Goal: Task Accomplishment & Management: Complete application form

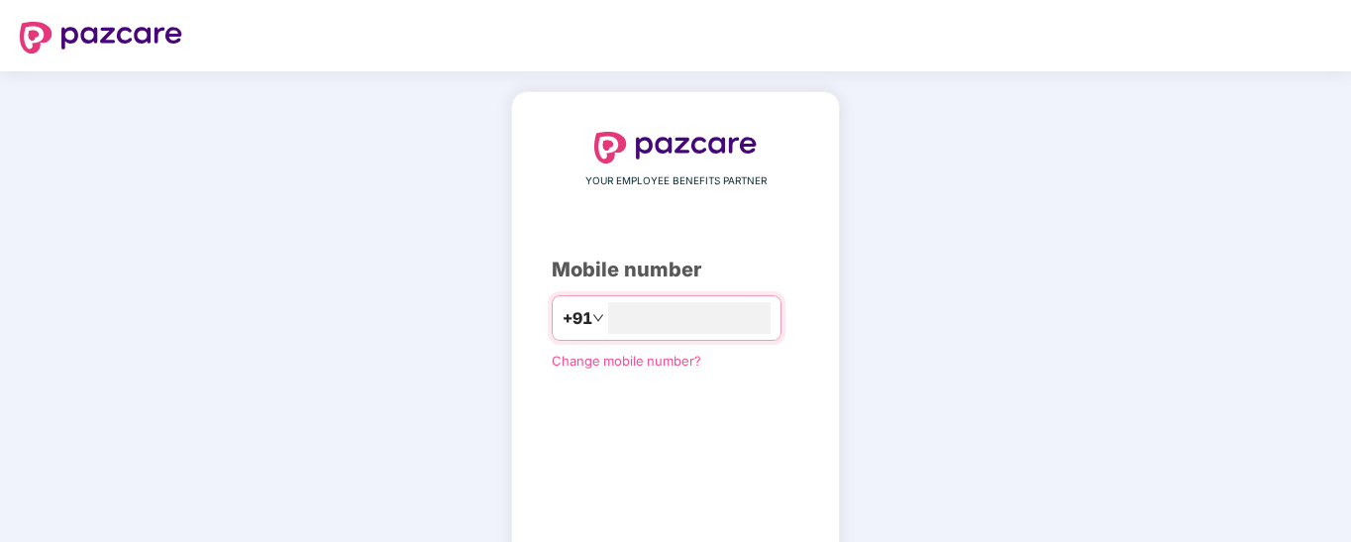
scroll to position [116, 0]
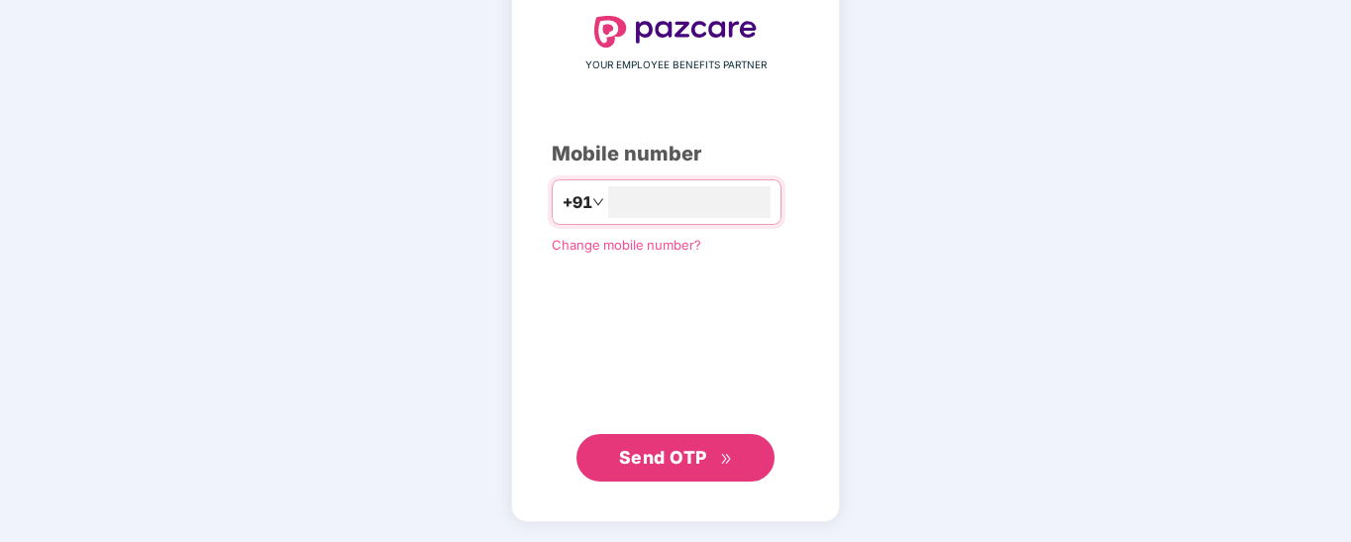
type input "**********"
click at [688, 451] on span "Send OTP" at bounding box center [663, 457] width 88 height 21
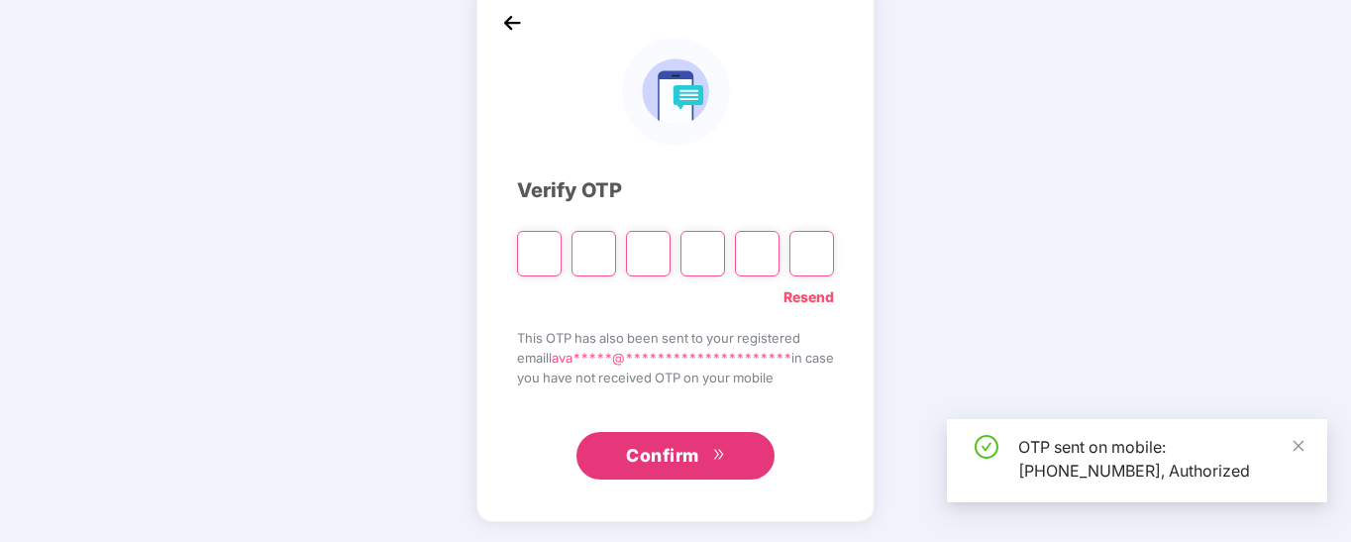
scroll to position [104, 0]
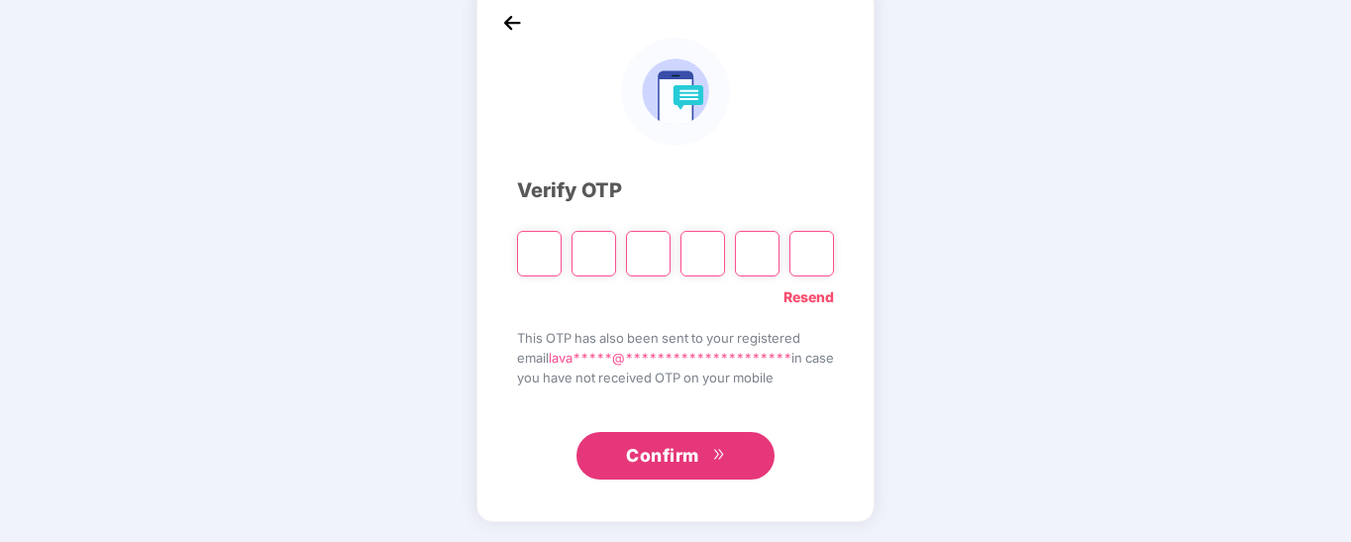
type input "*"
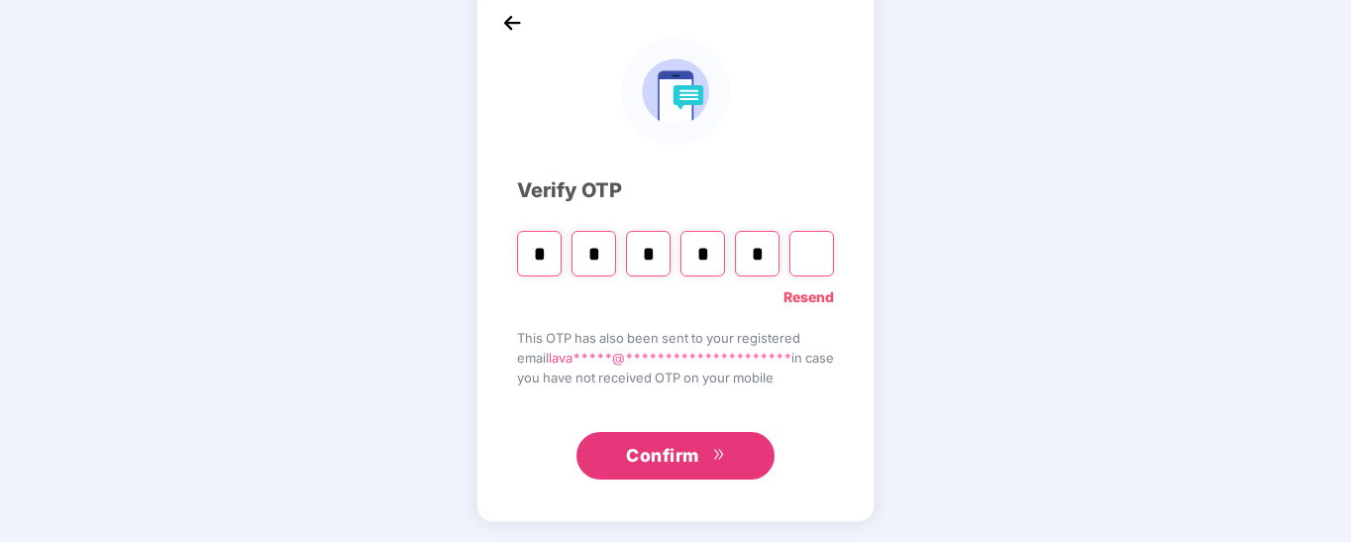
type input "*"
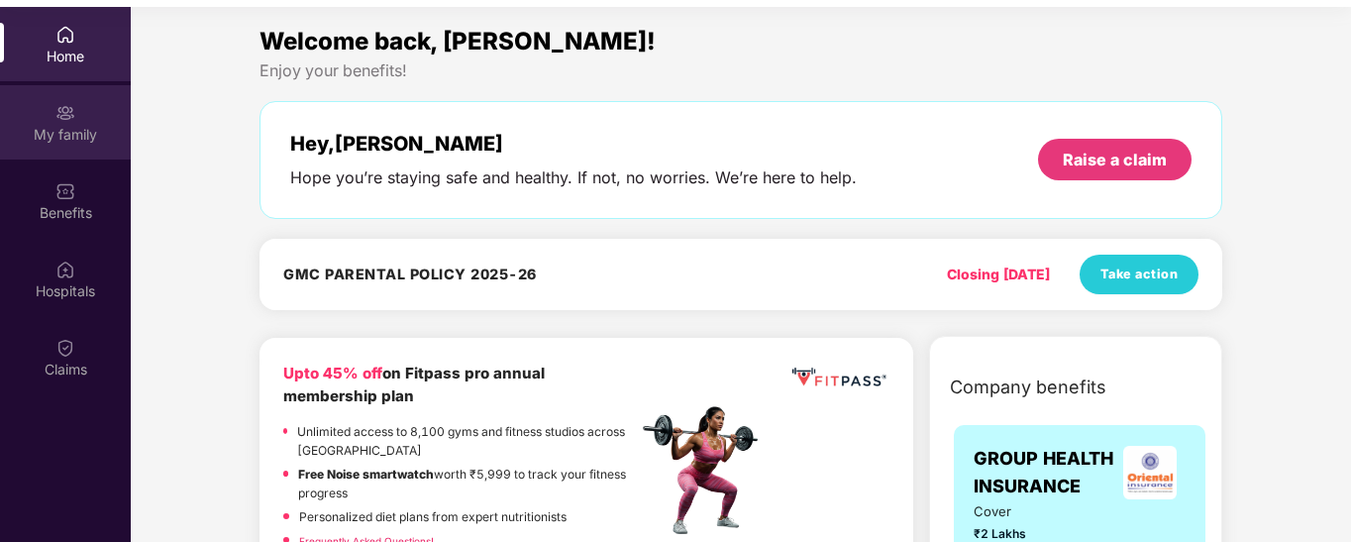
click at [79, 131] on div "My family" at bounding box center [65, 135] width 131 height 20
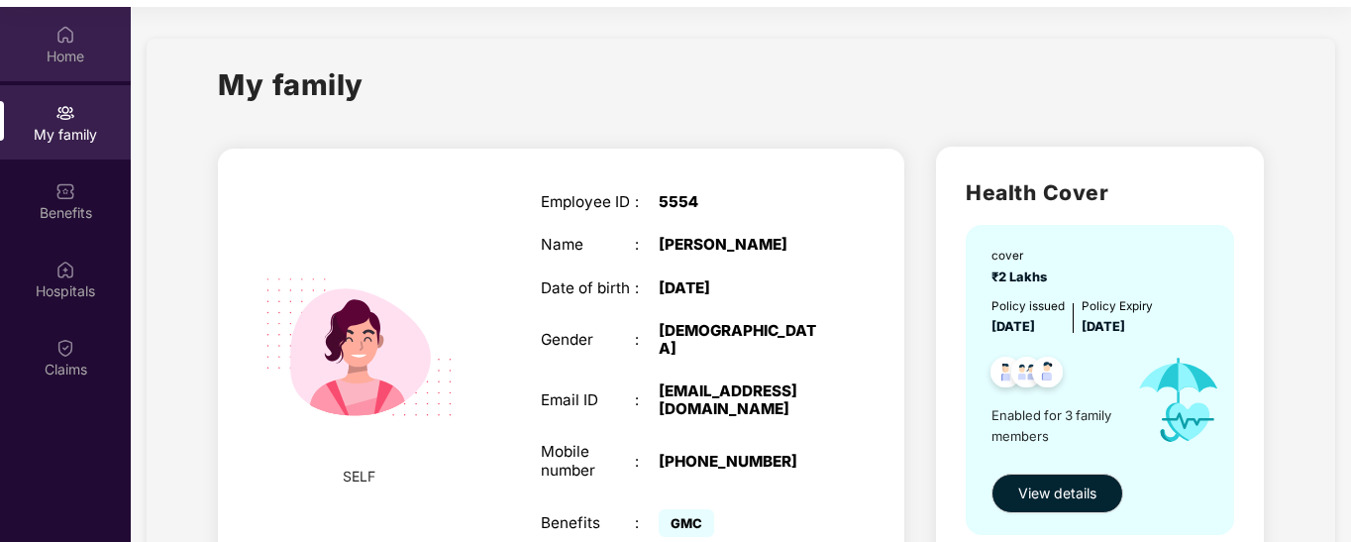
click at [76, 57] on div "Home" at bounding box center [65, 57] width 131 height 20
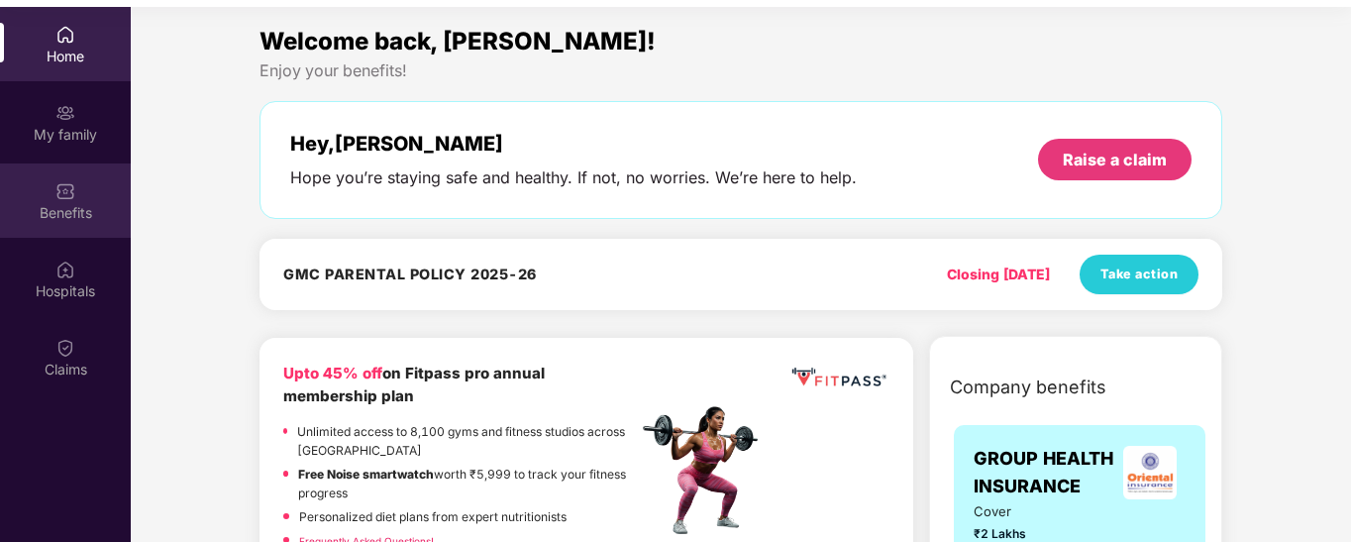
click at [56, 203] on div "Benefits" at bounding box center [65, 213] width 131 height 20
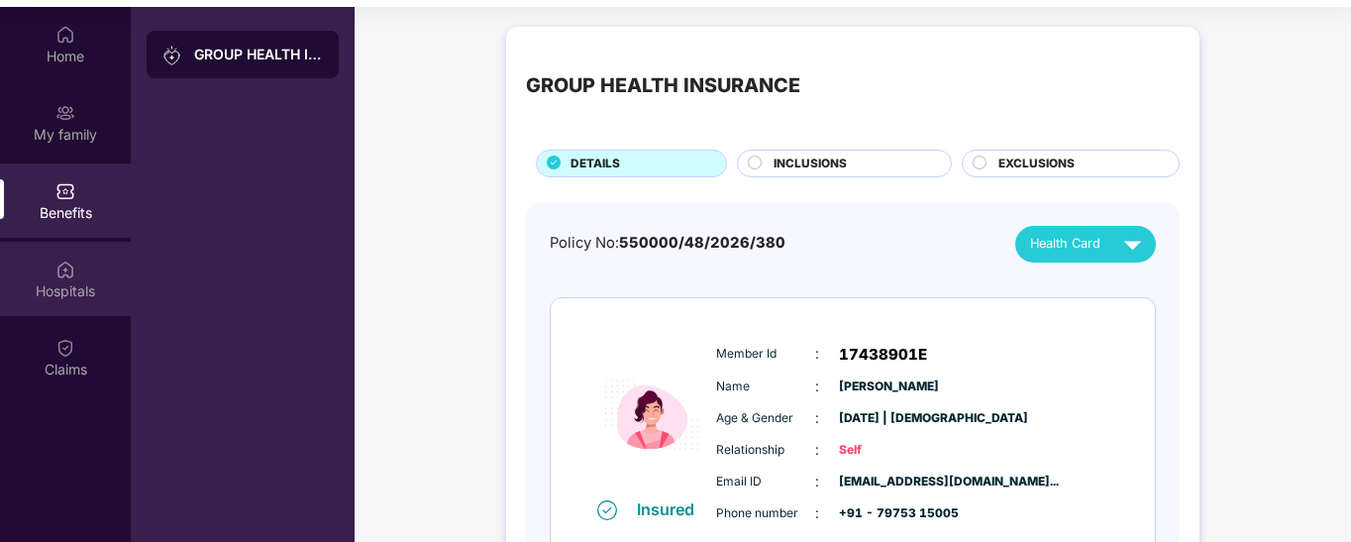
click at [63, 269] on img at bounding box center [65, 269] width 20 height 20
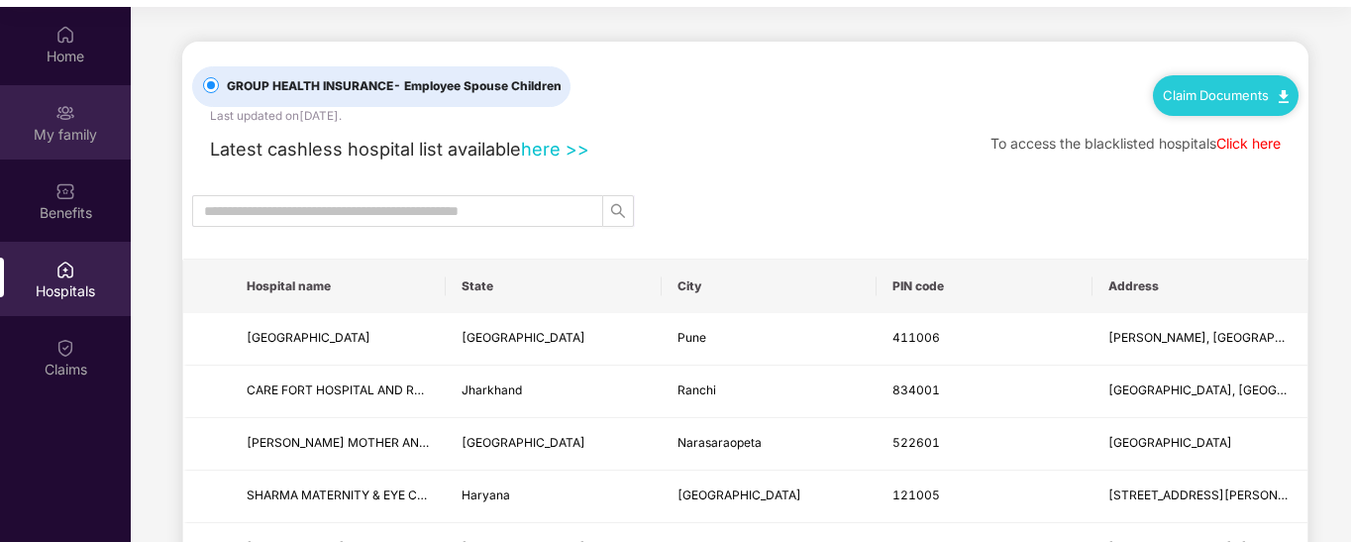
click at [73, 129] on div "My family" at bounding box center [65, 135] width 131 height 20
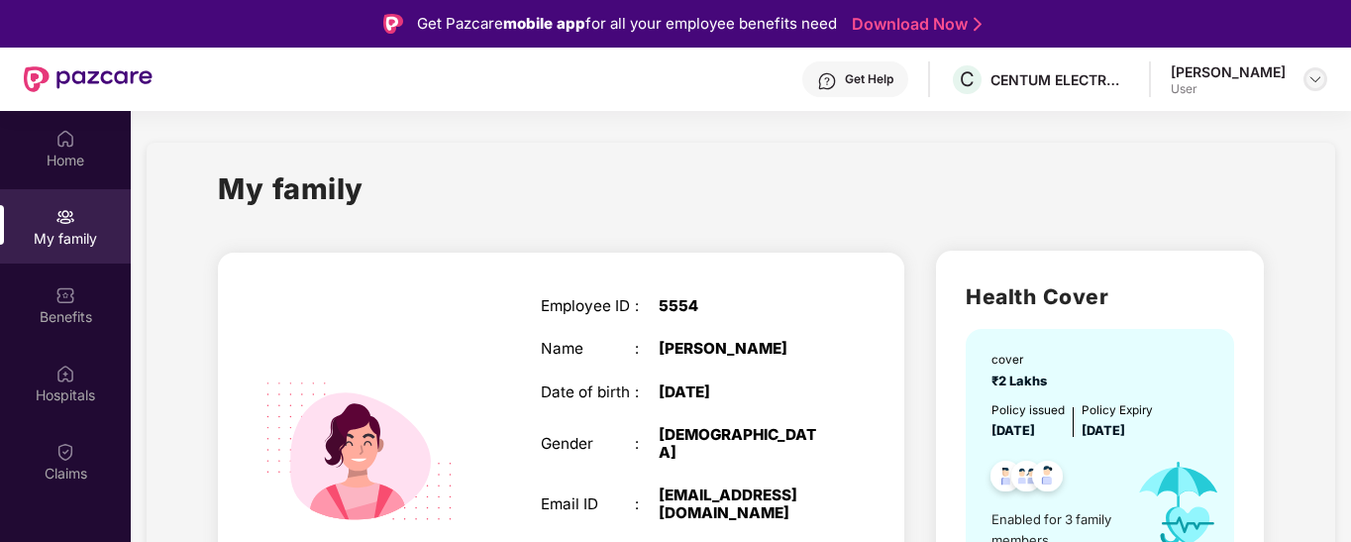
click at [1311, 79] on img at bounding box center [1315, 79] width 16 height 16
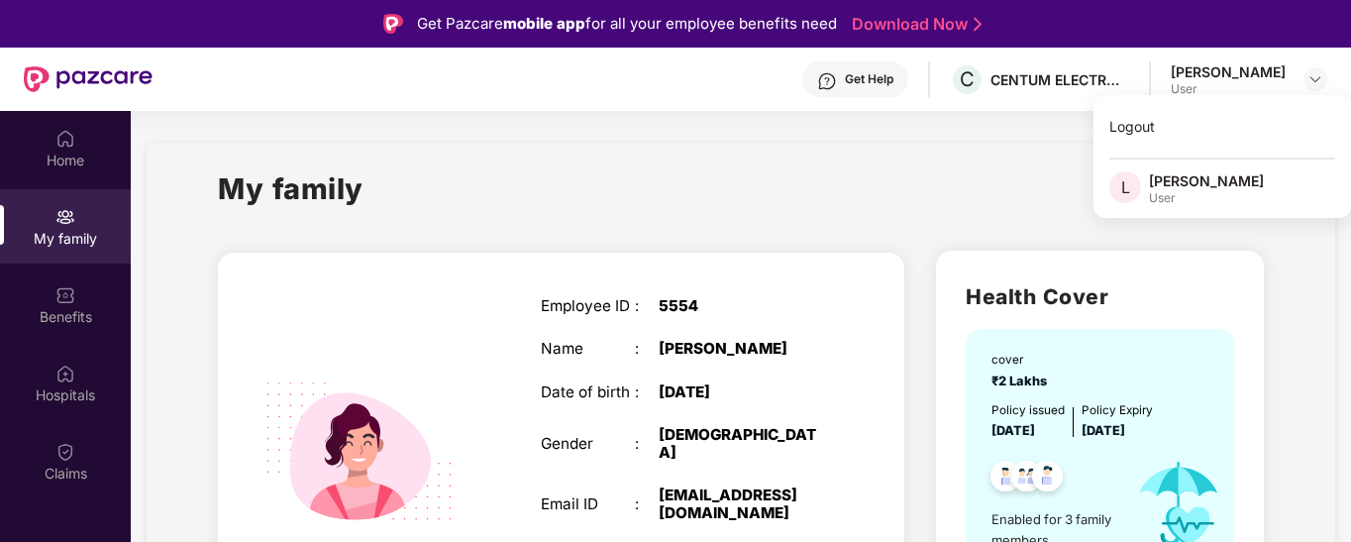
click at [771, 174] on div "My family" at bounding box center [741, 200] width 1046 height 68
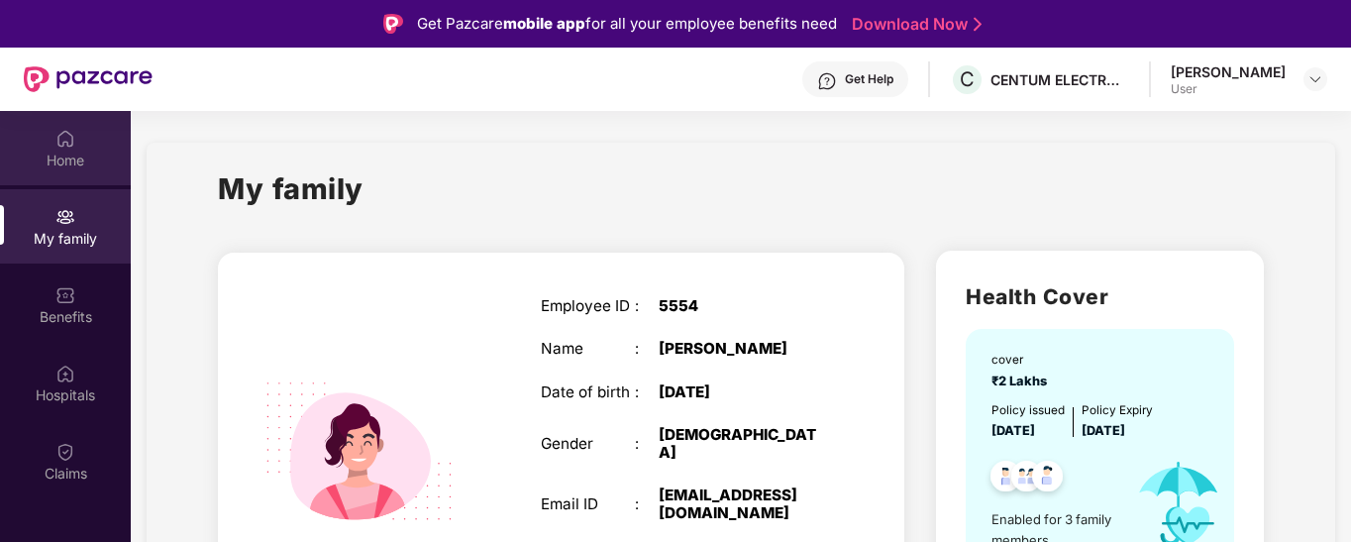
click at [67, 157] on div "Home" at bounding box center [65, 161] width 131 height 20
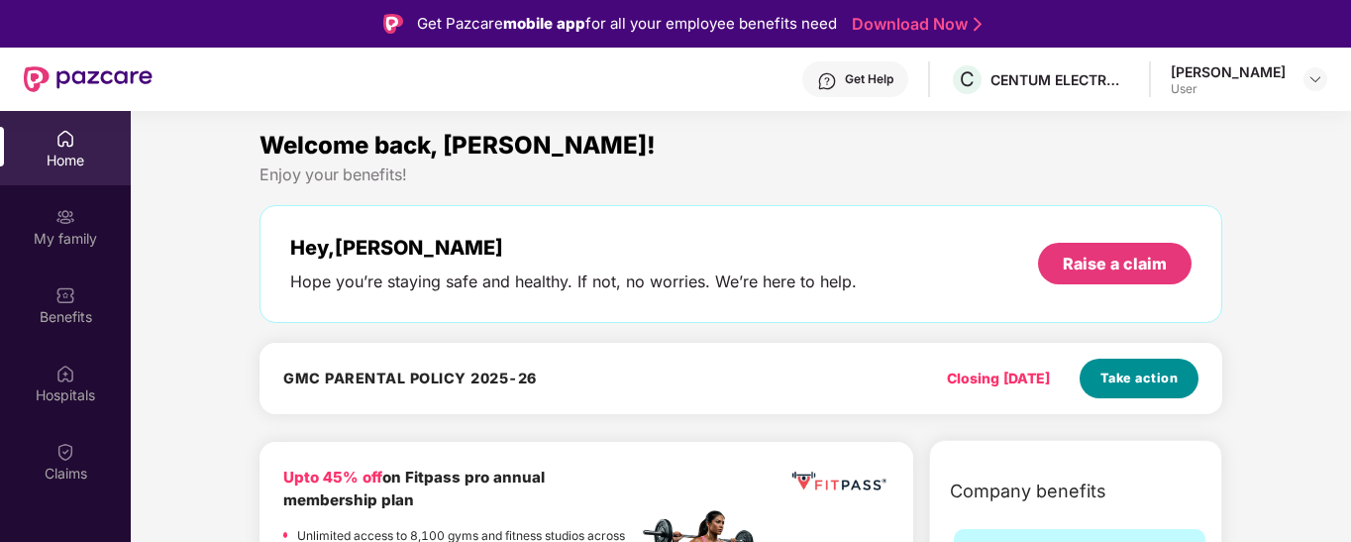
click at [1140, 371] on span "Take action" at bounding box center [1139, 378] width 78 height 20
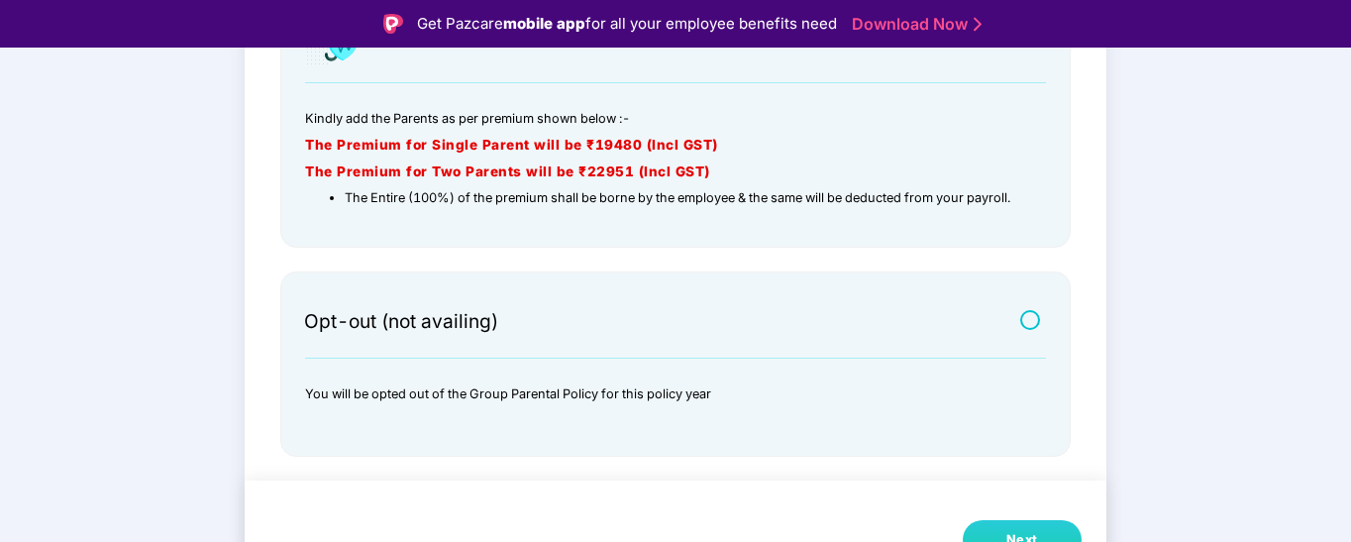
scroll to position [48, 0]
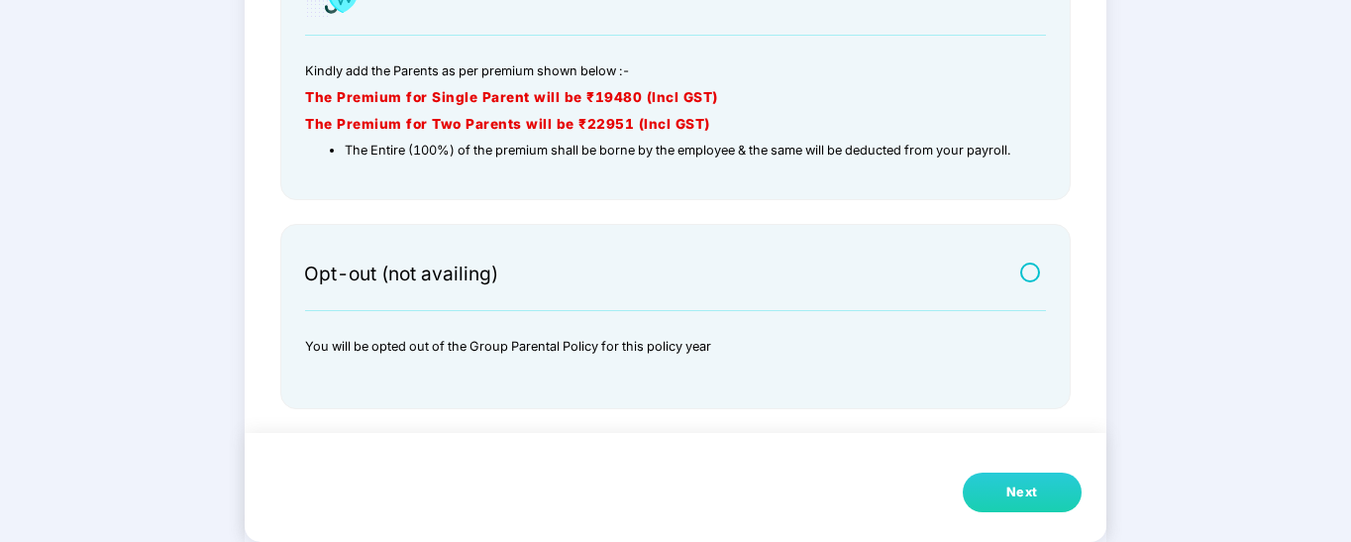
click at [1000, 490] on button "Next" at bounding box center [1022, 492] width 119 height 40
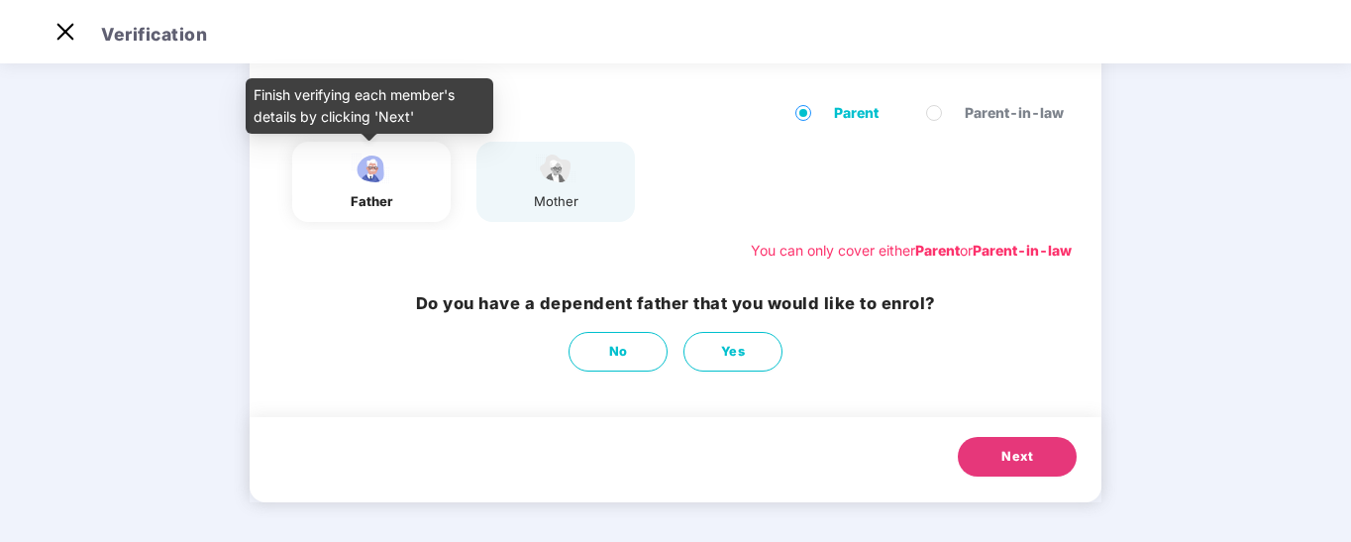
click at [387, 211] on div "father" at bounding box center [372, 201] width 50 height 21
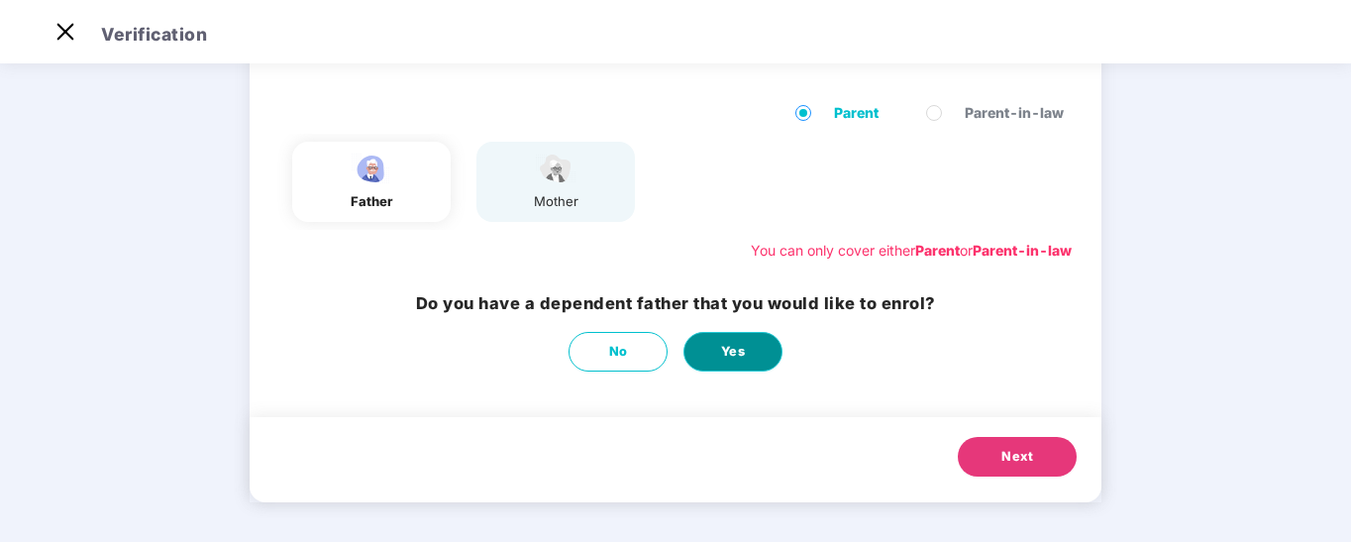
click at [729, 350] on span "Yes" at bounding box center [733, 352] width 25 height 20
select select "****"
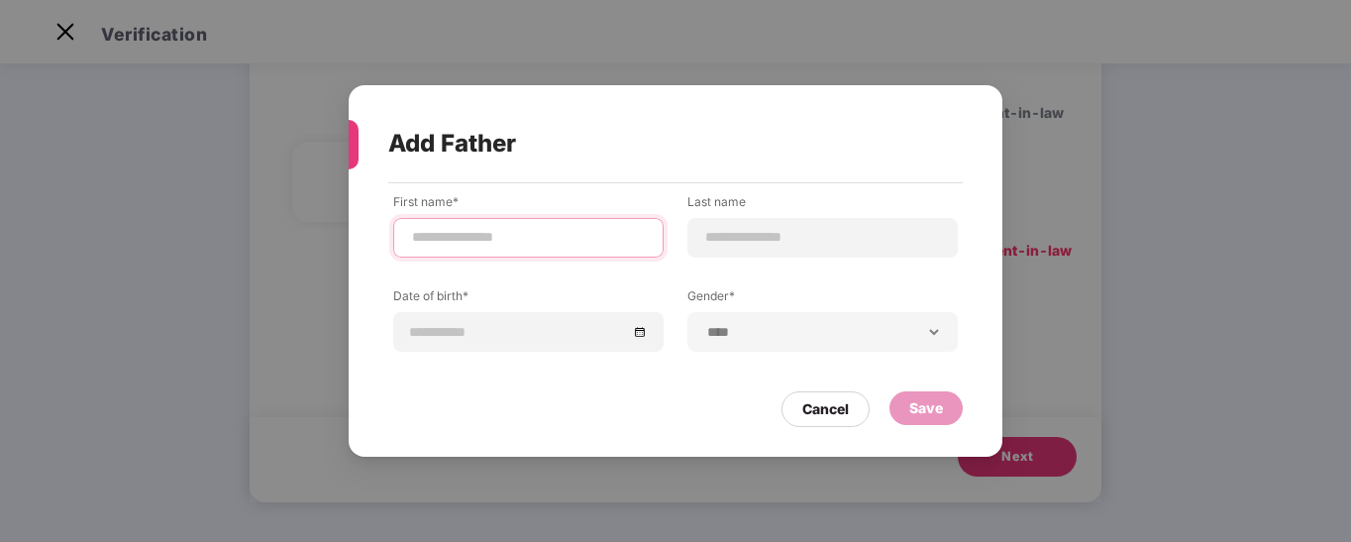
click at [464, 232] on input at bounding box center [528, 237] width 237 height 21
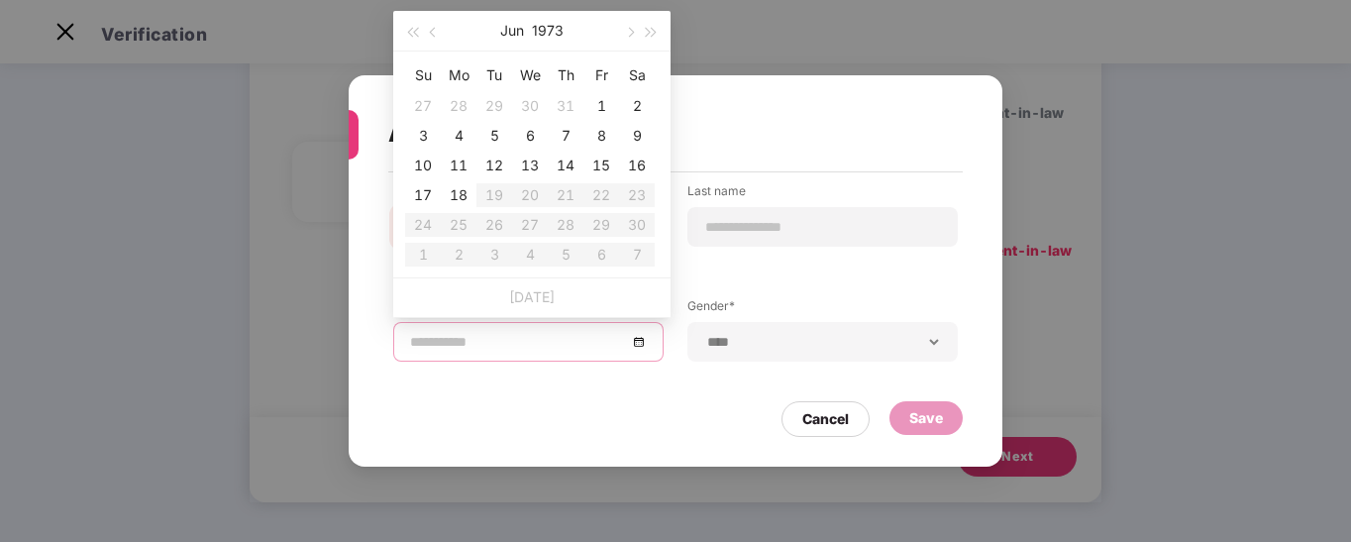
click at [436, 343] on input at bounding box center [518, 342] width 217 height 22
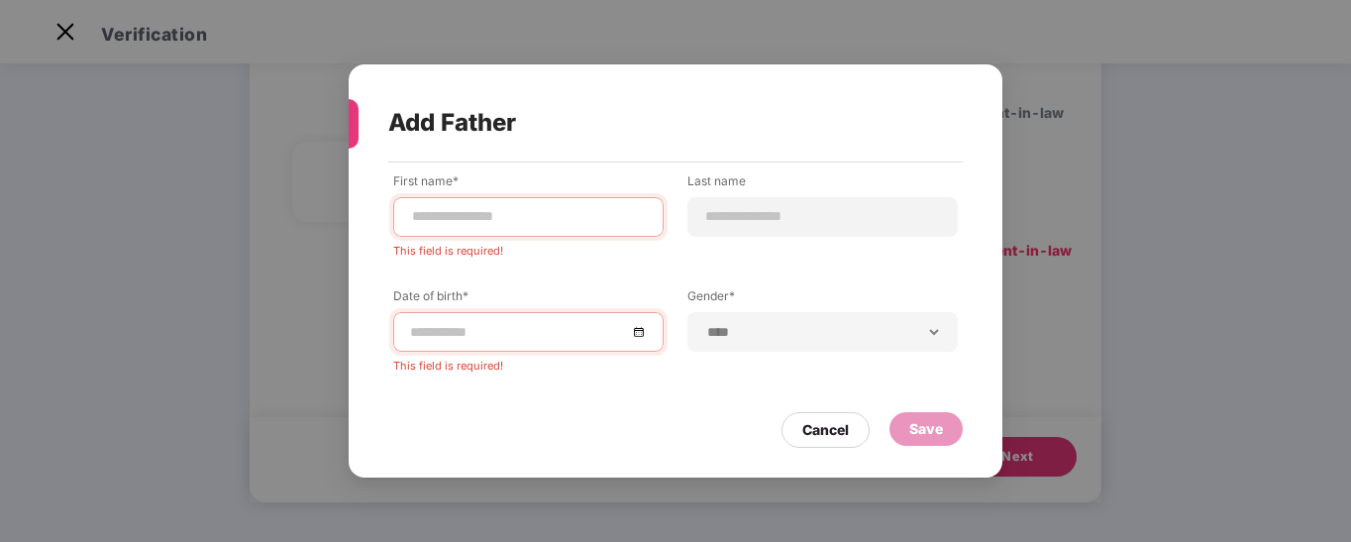
click at [531, 399] on div "**********" at bounding box center [676, 309] width 654 height 295
click at [509, 222] on input at bounding box center [528, 216] width 237 height 21
paste input "**********"
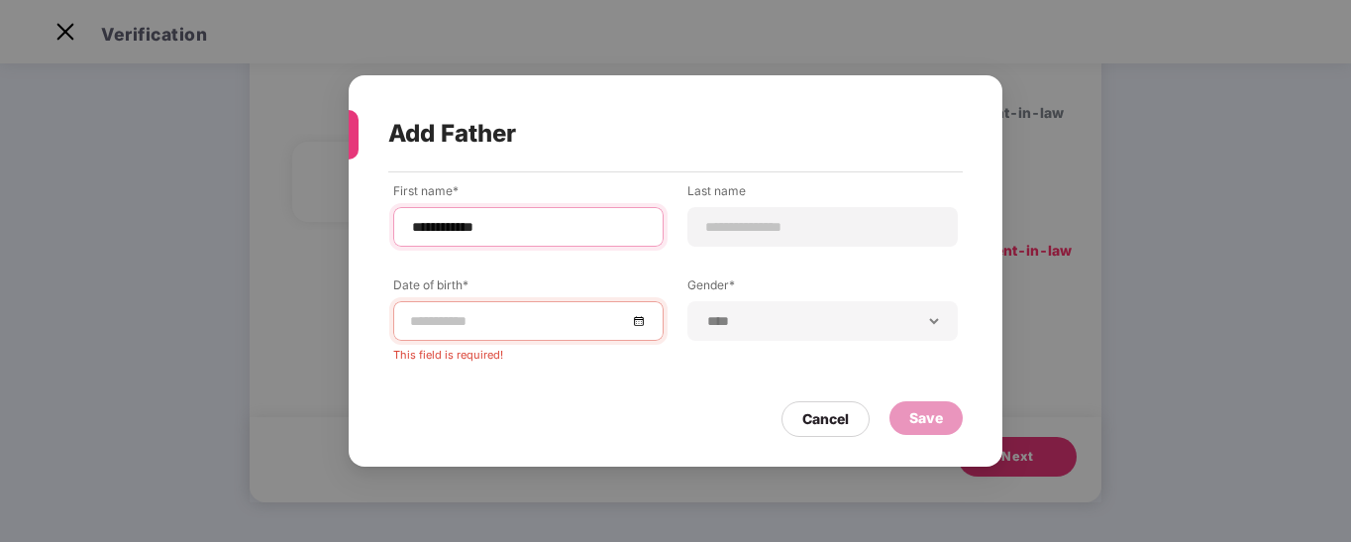
type input "**********"
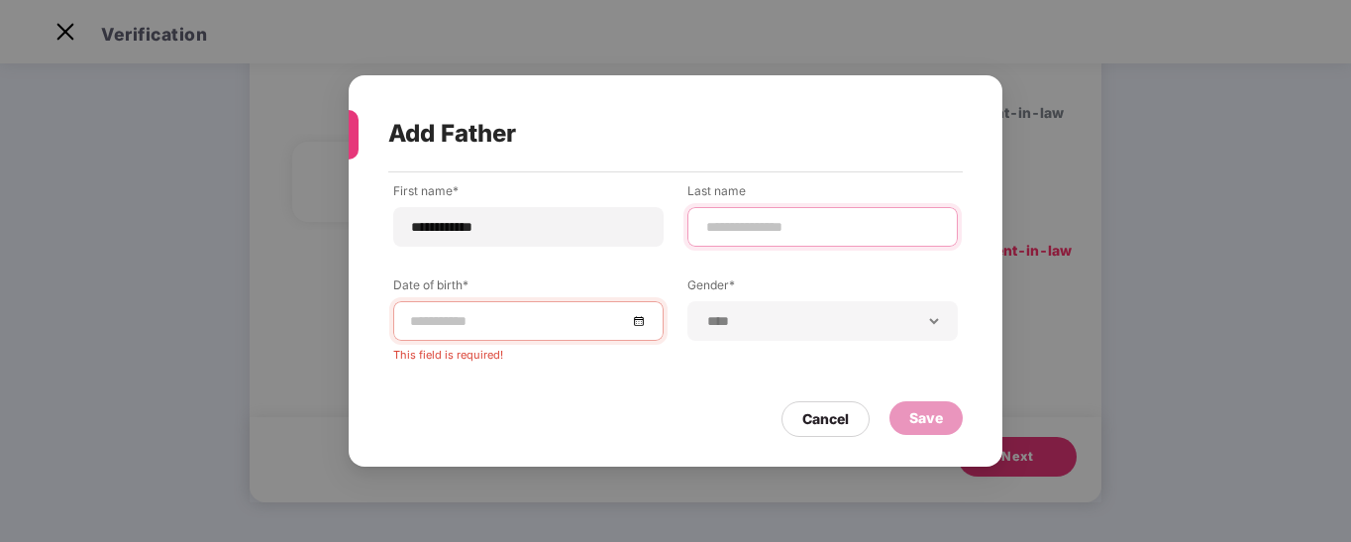
click at [756, 234] on input at bounding box center [822, 227] width 237 height 21
type input "*"
click at [445, 320] on input at bounding box center [518, 321] width 217 height 22
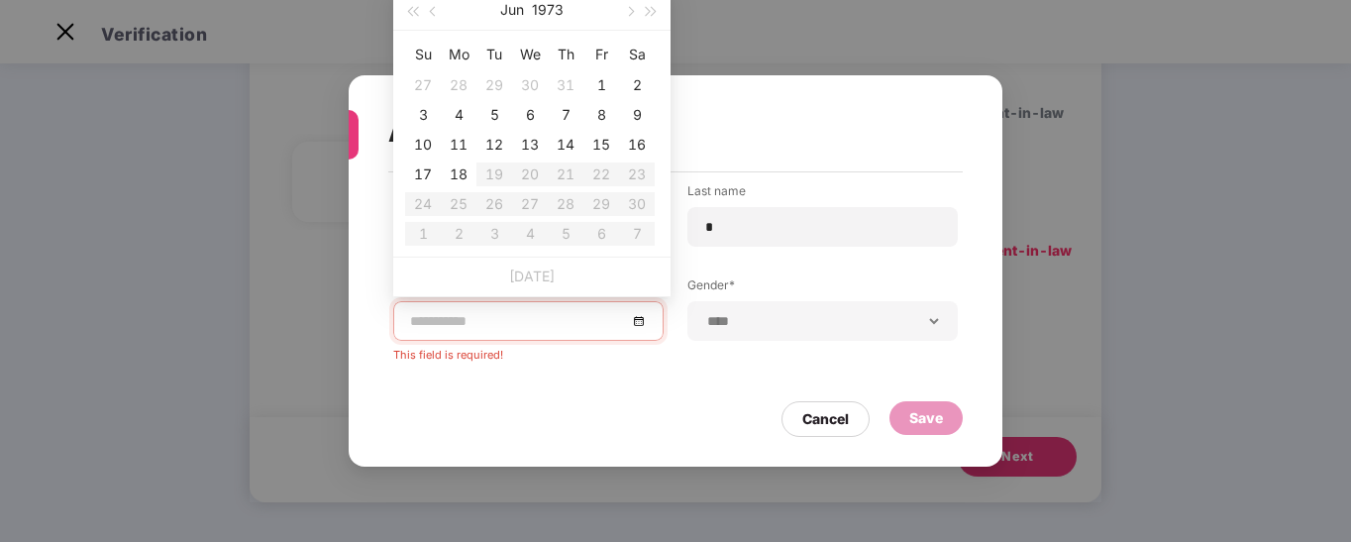
type input "**********"
click at [411, 11] on span "button" at bounding box center [412, 12] width 10 height 10
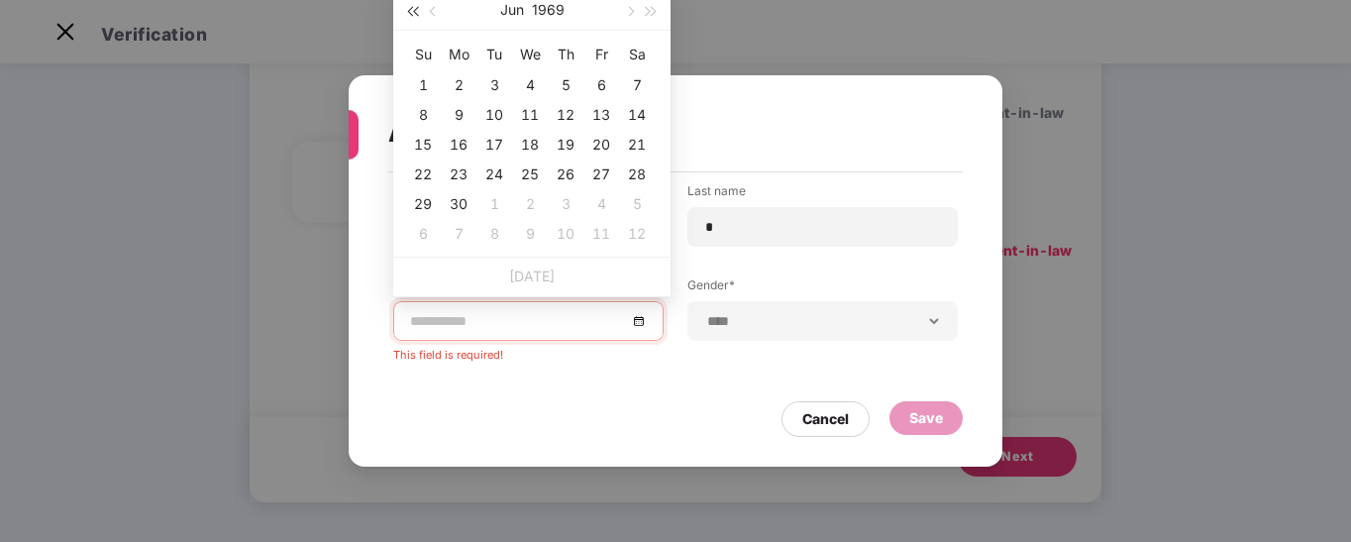
click at [411, 11] on span "button" at bounding box center [412, 12] width 10 height 10
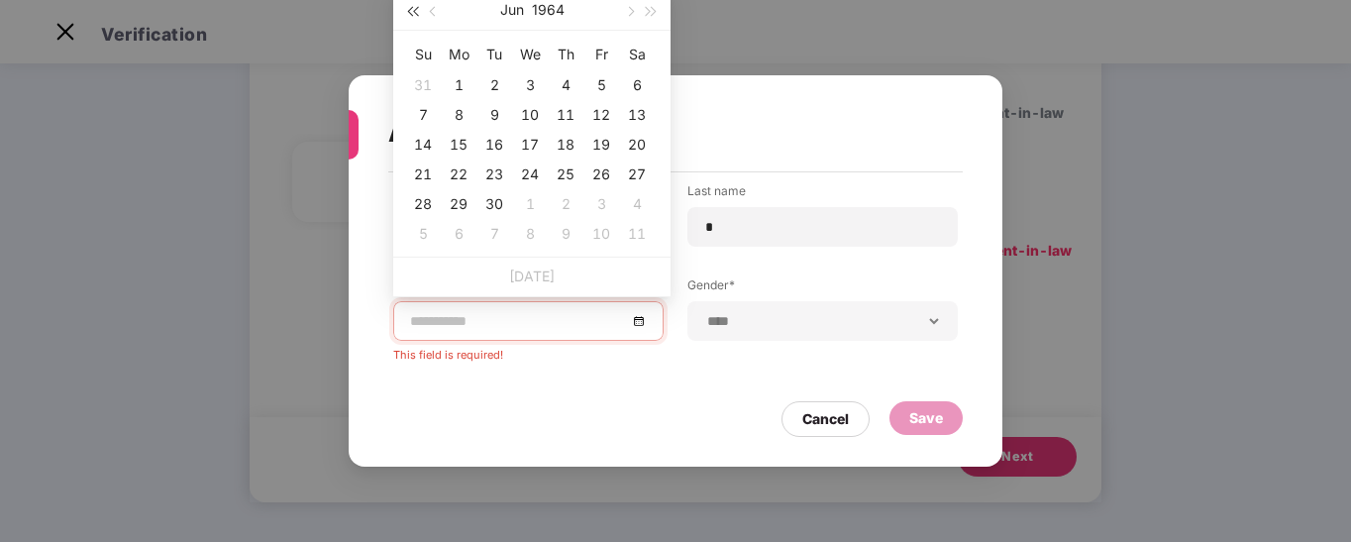
click at [411, 11] on span "button" at bounding box center [412, 12] width 10 height 10
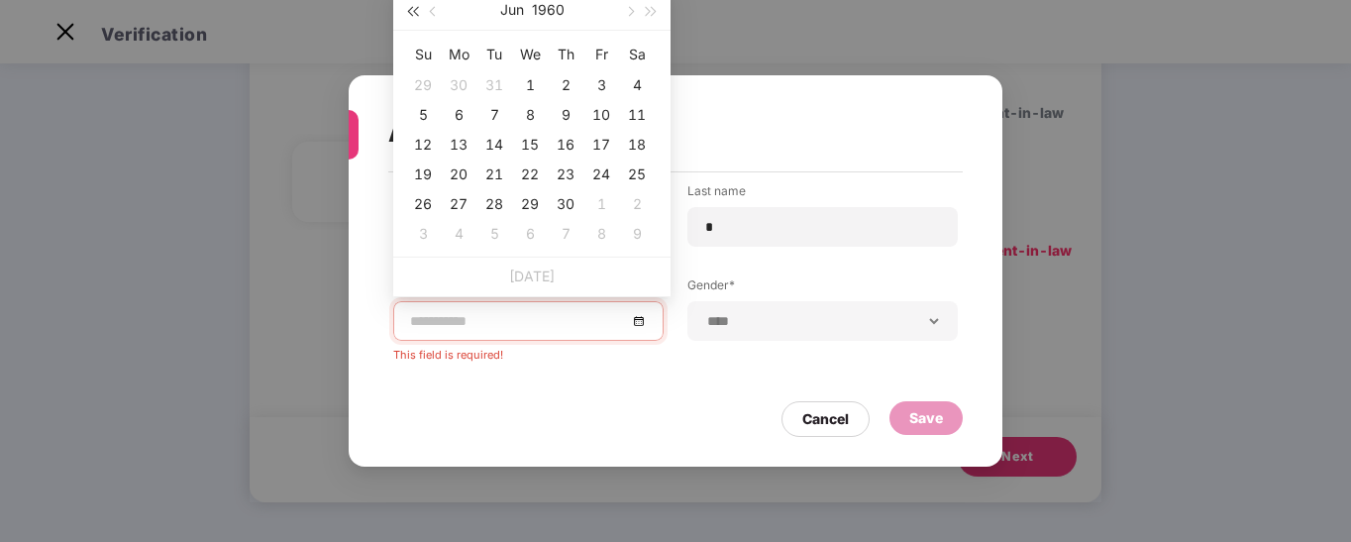
click at [411, 11] on span "button" at bounding box center [412, 12] width 10 height 10
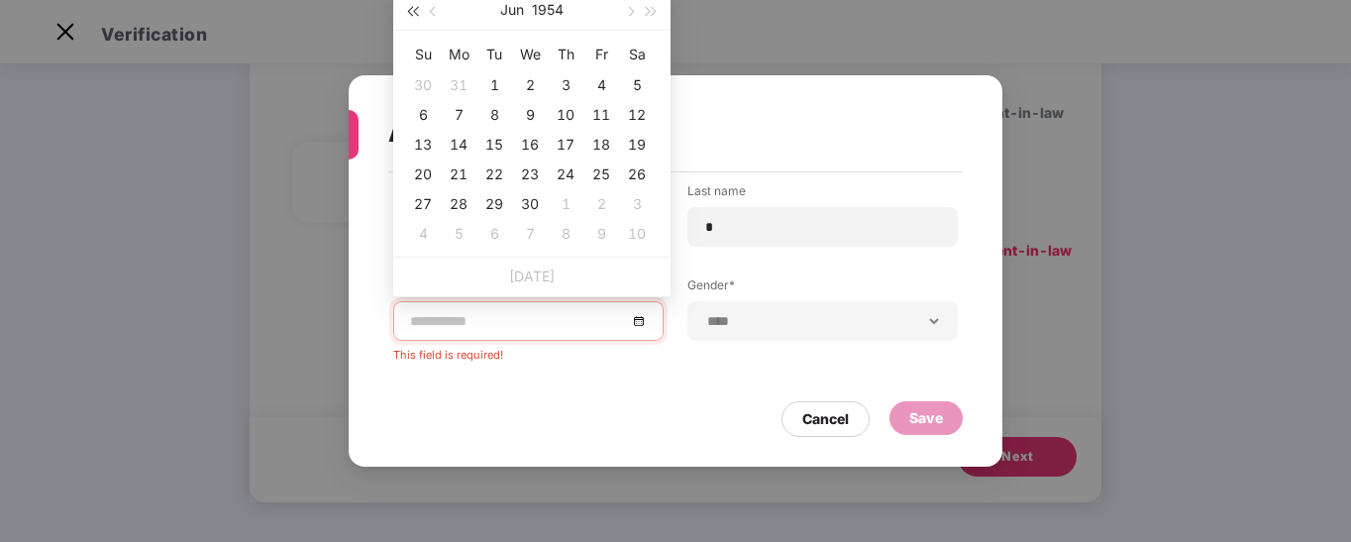
click at [411, 11] on span "button" at bounding box center [412, 12] width 10 height 10
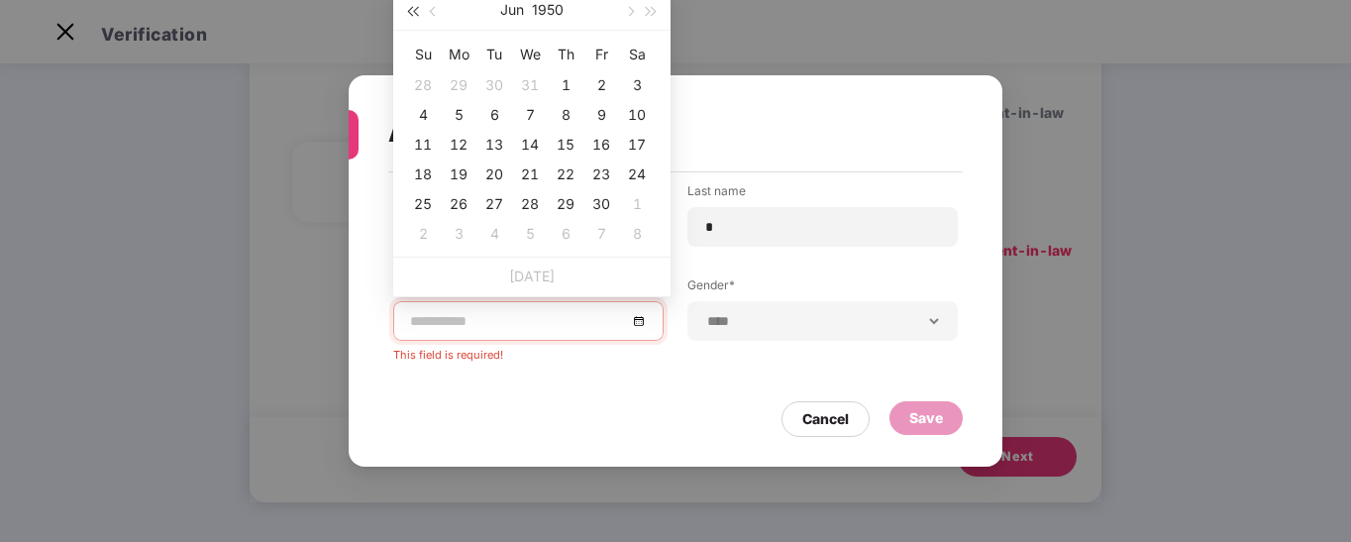
click at [411, 11] on span "button" at bounding box center [412, 12] width 10 height 10
click at [648, 9] on span "button" at bounding box center [652, 12] width 10 height 10
type input "**********"
click at [431, 16] on button "button" at bounding box center [434, 10] width 22 height 40
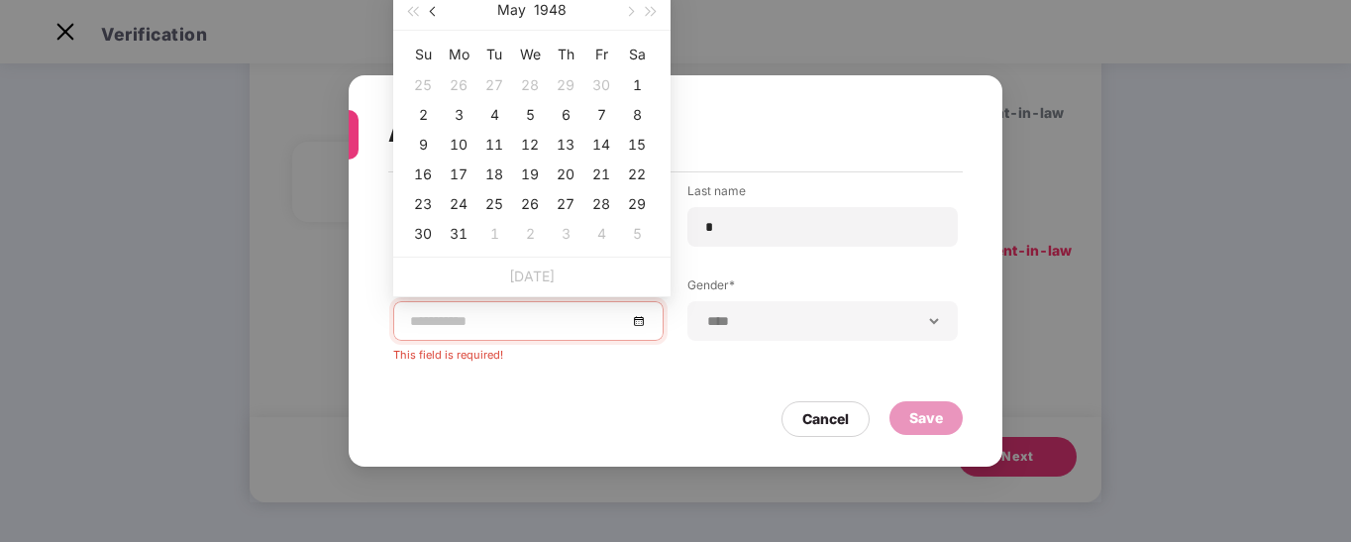
click at [431, 16] on button "button" at bounding box center [434, 10] width 22 height 40
type input "**********"
click at [431, 85] on div "1" at bounding box center [423, 85] width 24 height 24
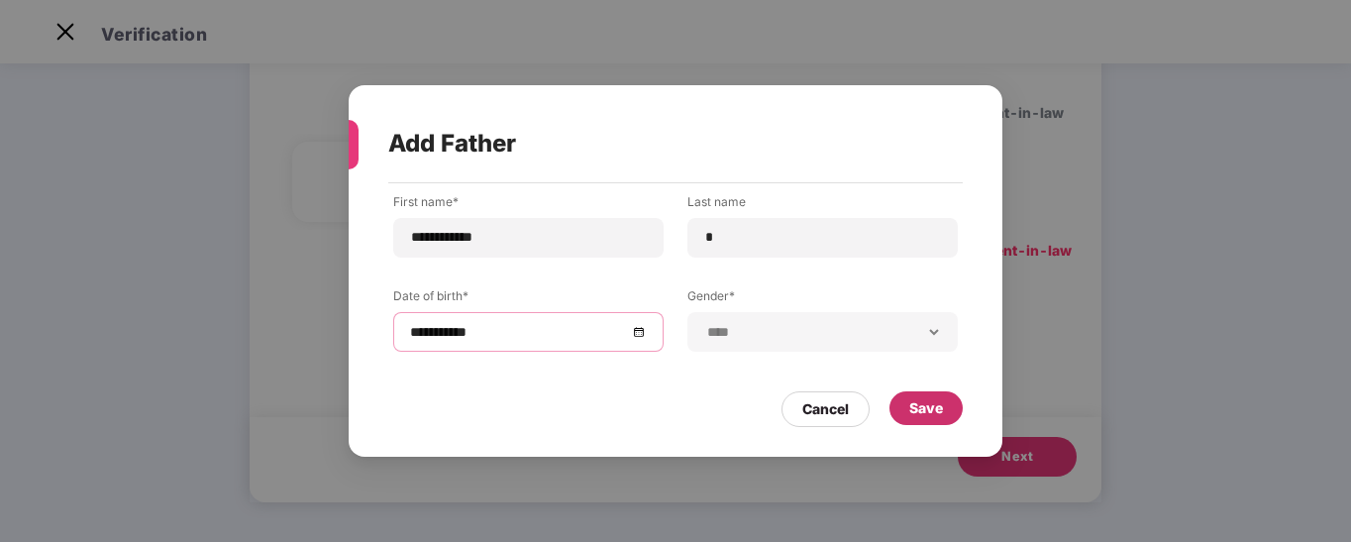
click at [935, 412] on div "Save" at bounding box center [926, 408] width 34 height 22
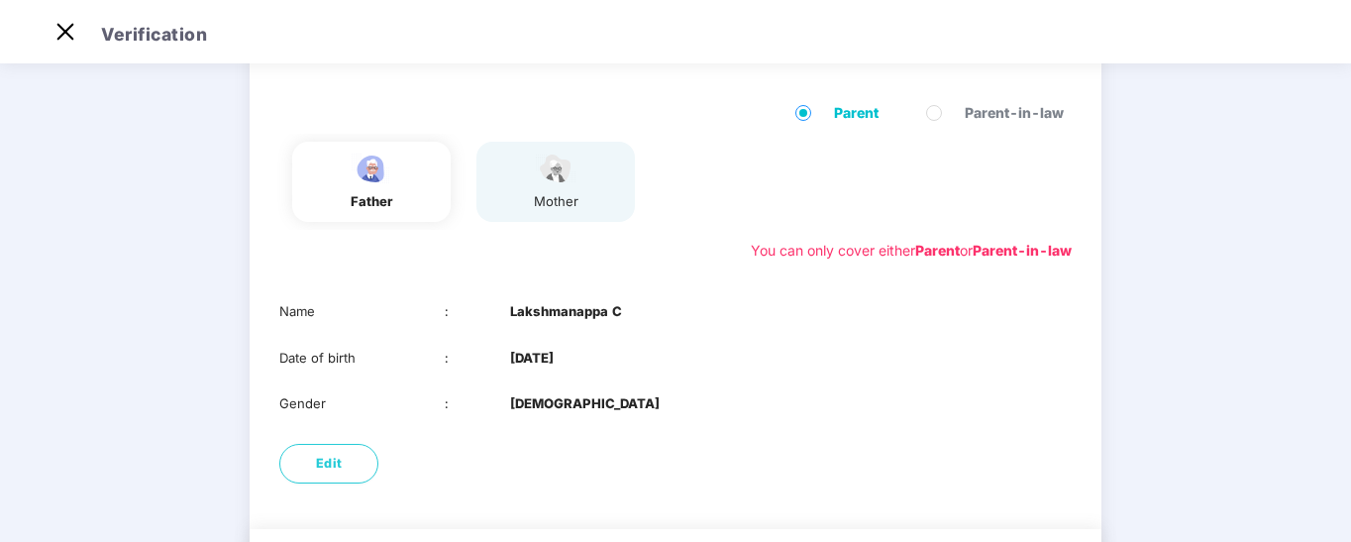
click at [518, 180] on div "mother" at bounding box center [555, 182] width 158 height 80
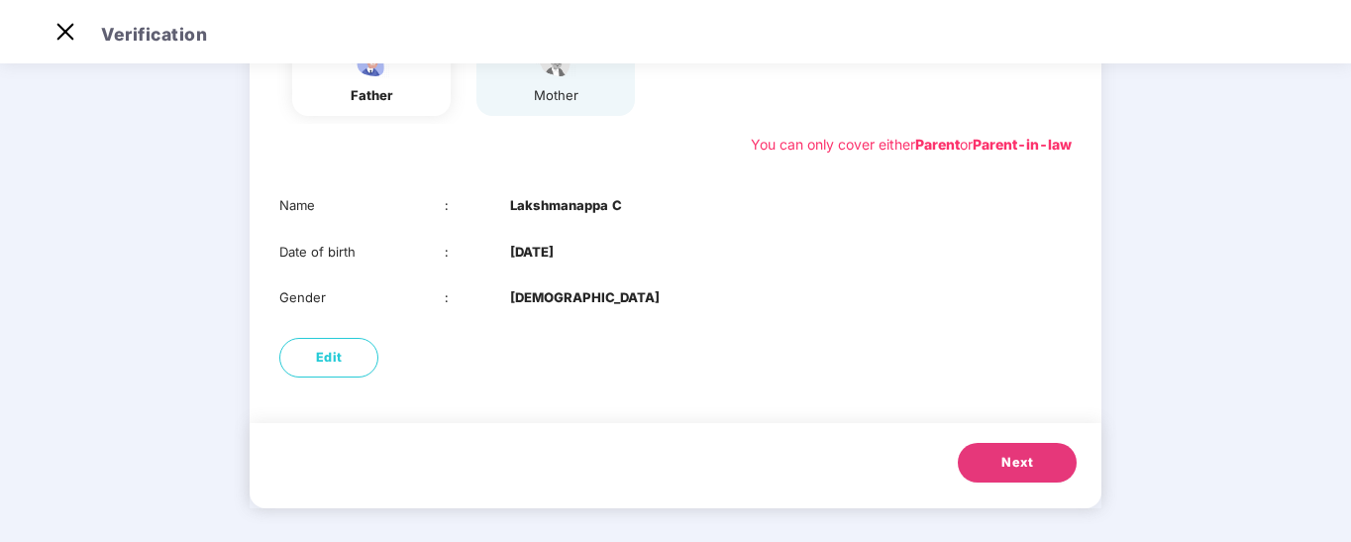
scroll to position [250, 0]
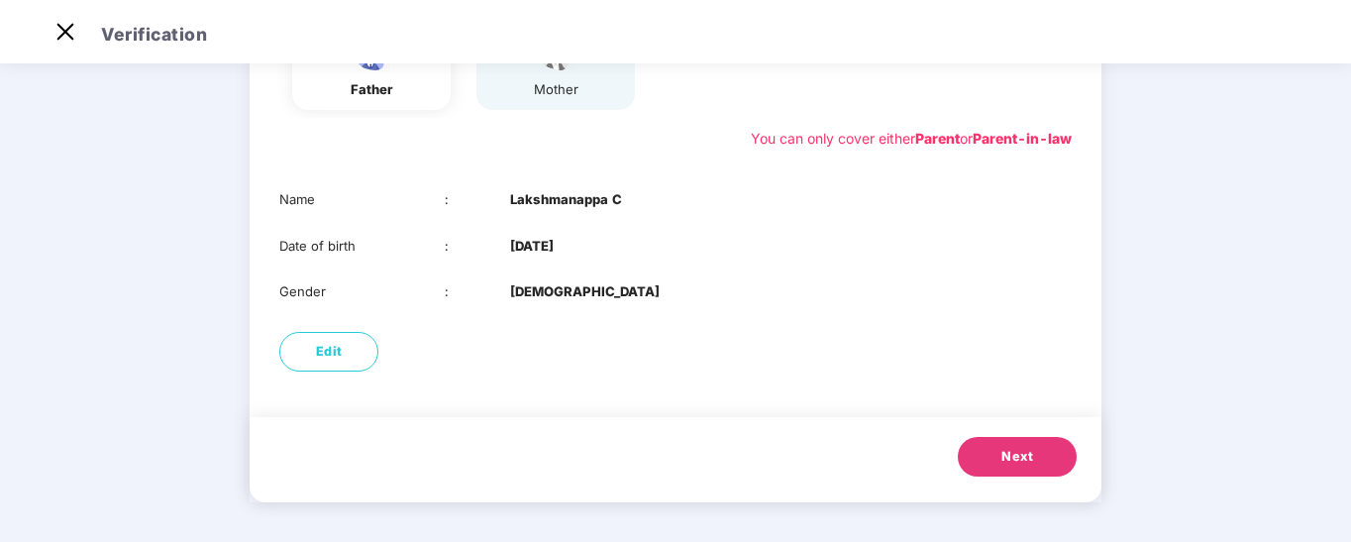
click at [1012, 459] on span "Next" at bounding box center [1017, 457] width 32 height 20
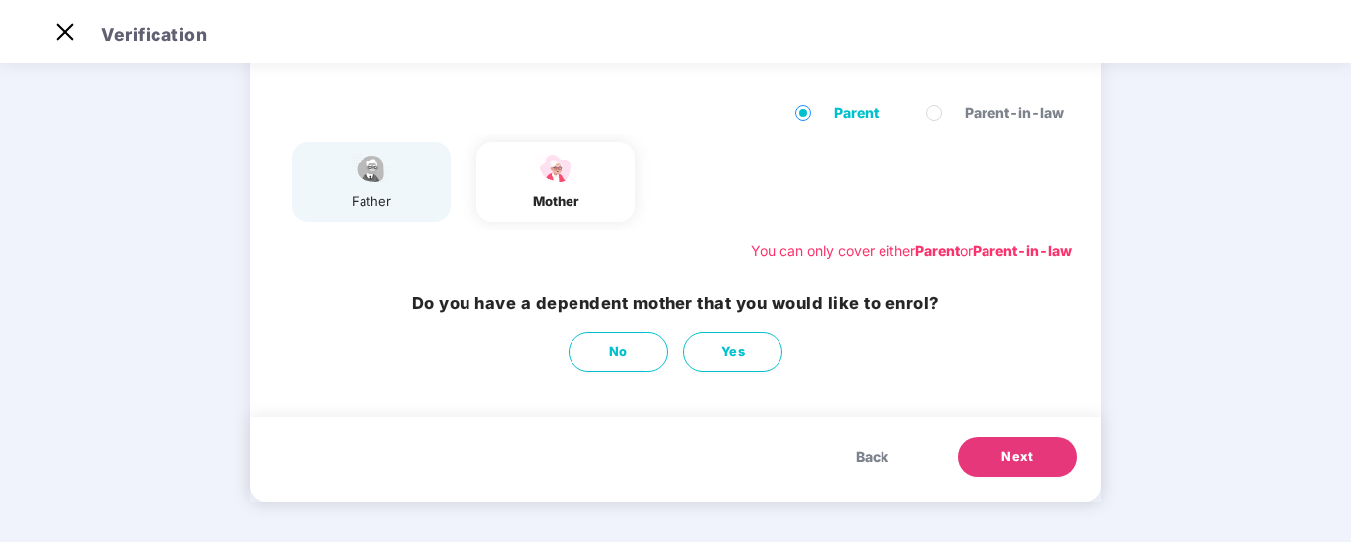
scroll to position [138, 0]
click at [573, 212] on div "mother" at bounding box center [555, 182] width 158 height 80
click at [741, 349] on span "Yes" at bounding box center [733, 352] width 25 height 20
select select "******"
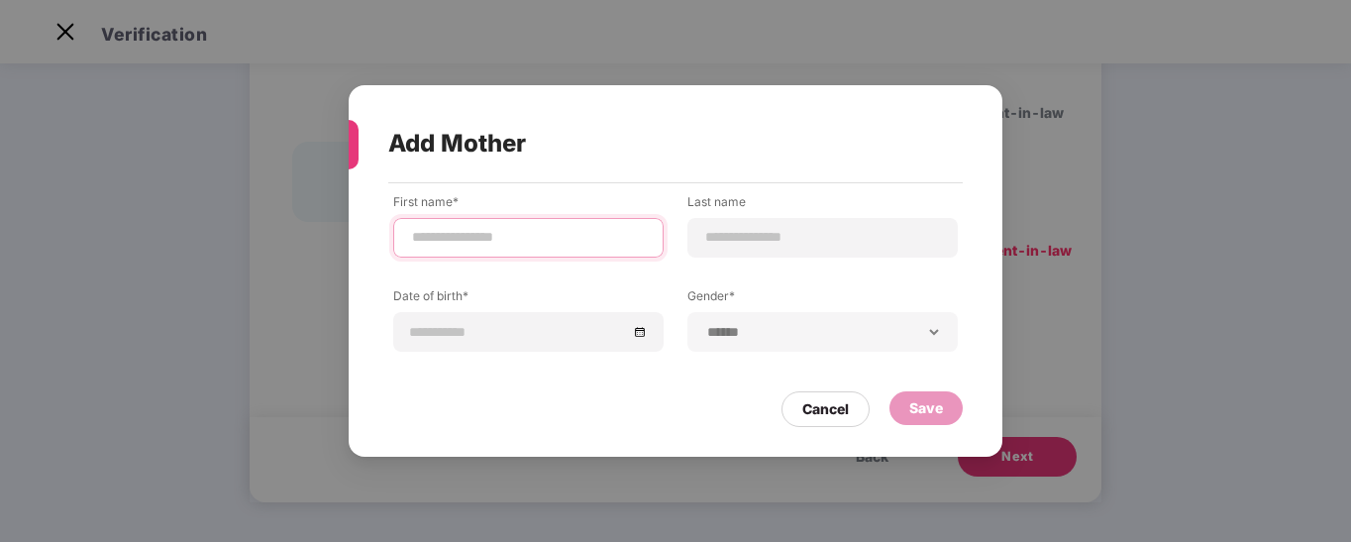
click at [462, 234] on input at bounding box center [528, 237] width 237 height 21
paste input "*********"
type input "*********"
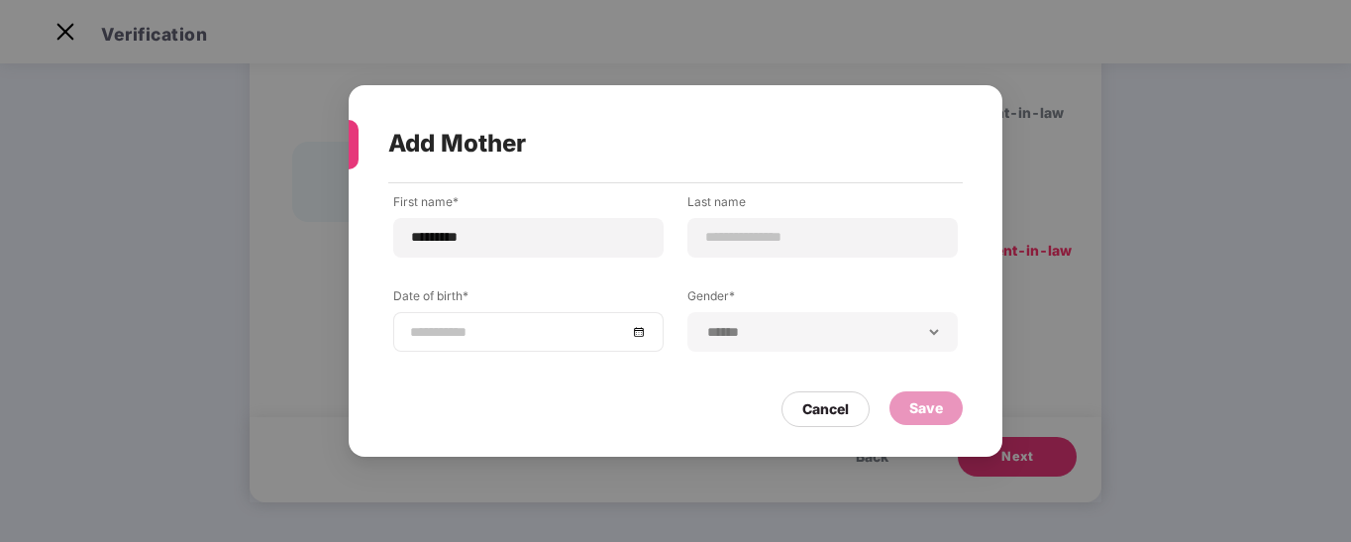
click at [641, 333] on div at bounding box center [528, 332] width 237 height 22
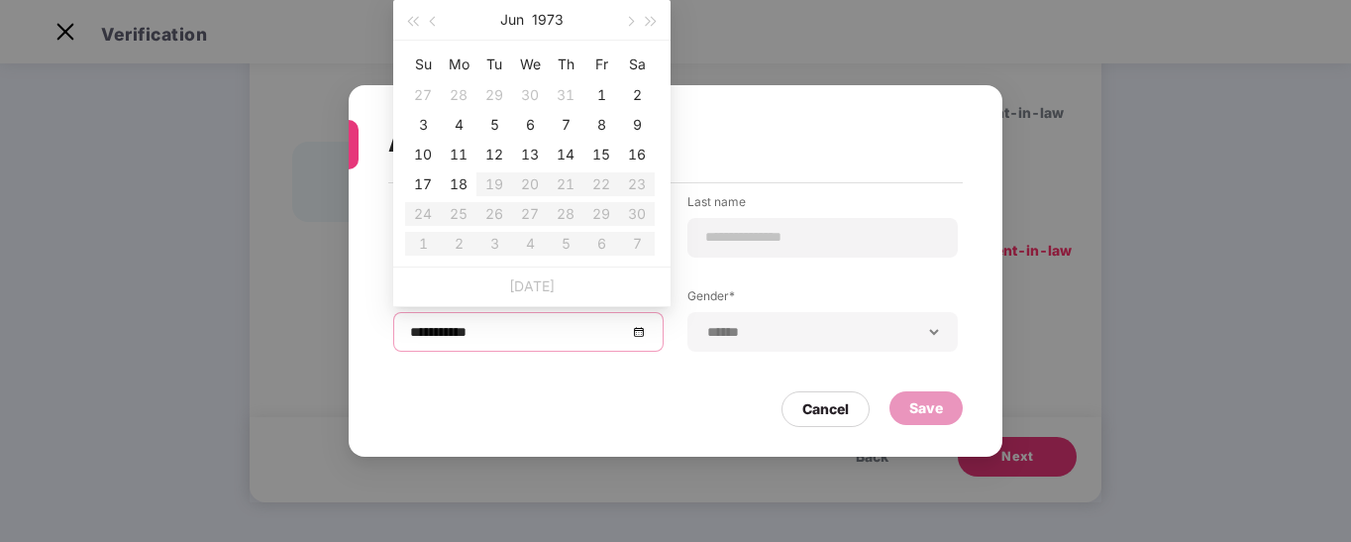
type input "**********"
click at [430, 21] on span "button" at bounding box center [435, 22] width 10 height 10
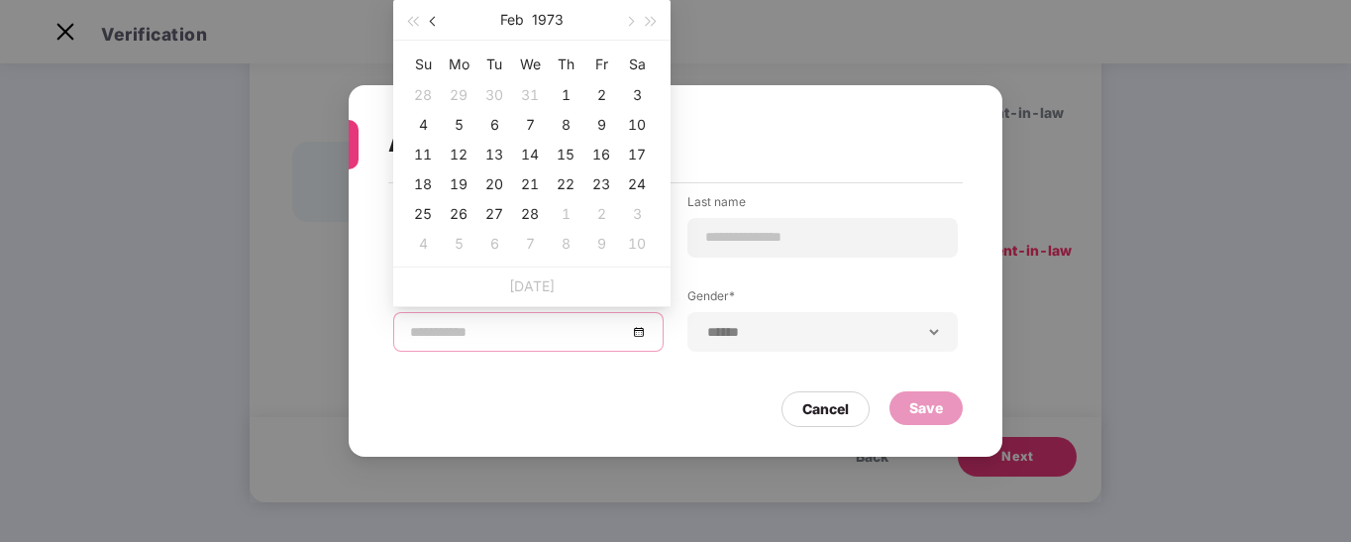
click at [430, 21] on span "button" at bounding box center [435, 22] width 10 height 10
type input "**********"
click at [465, 101] on div "1" at bounding box center [459, 95] width 24 height 24
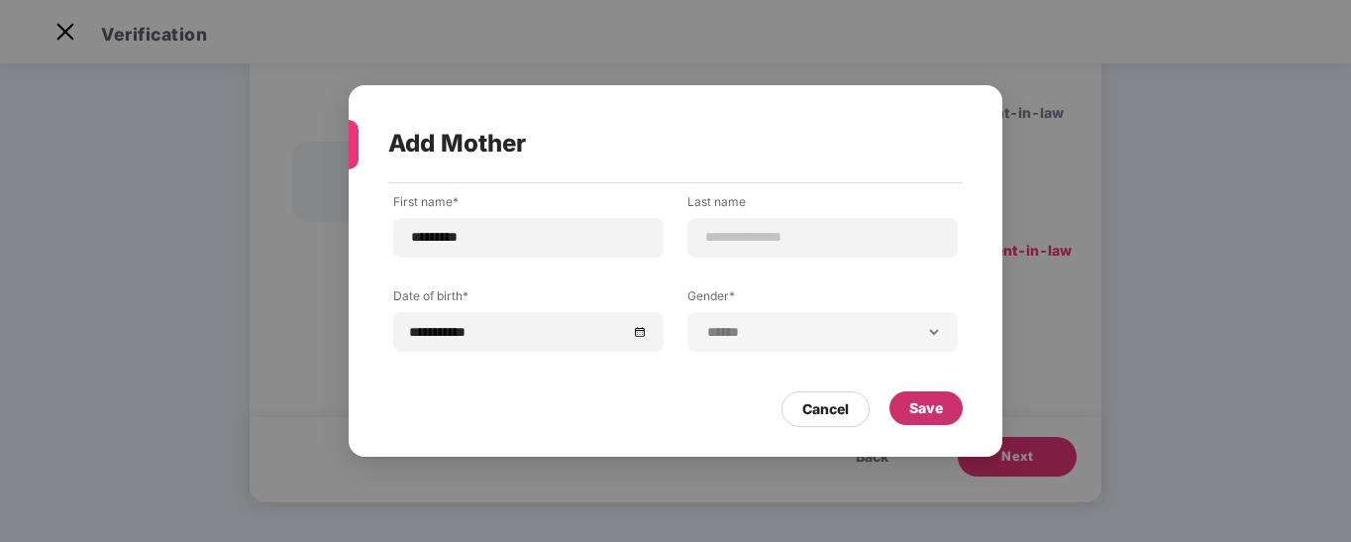
click at [927, 404] on div "Save" at bounding box center [926, 408] width 34 height 22
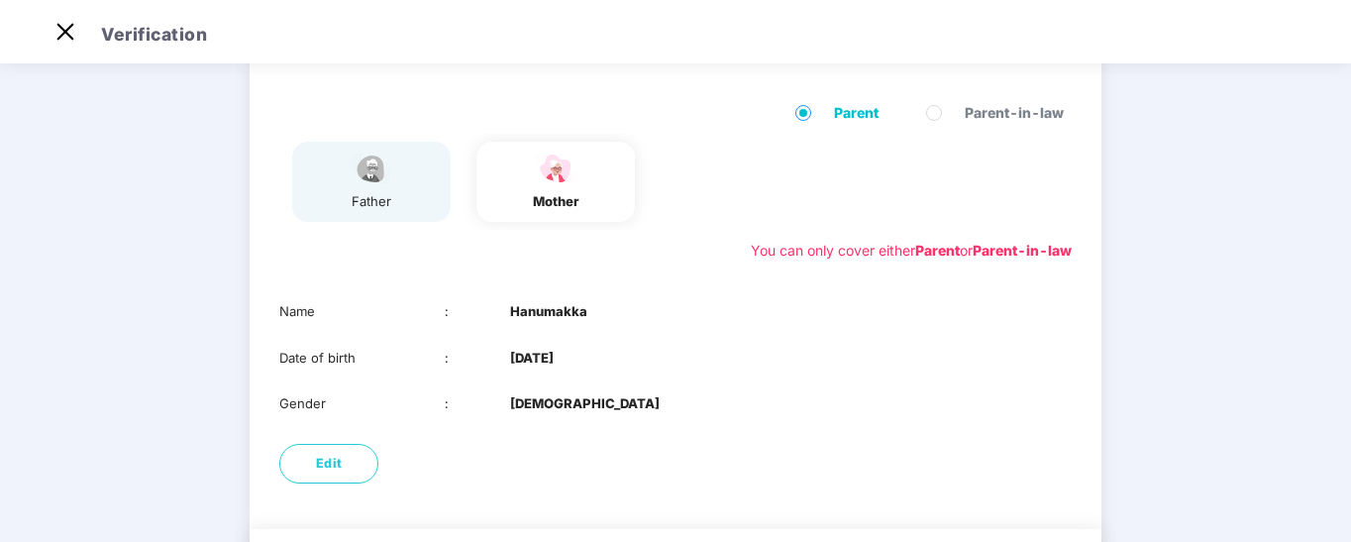
scroll to position [250, 0]
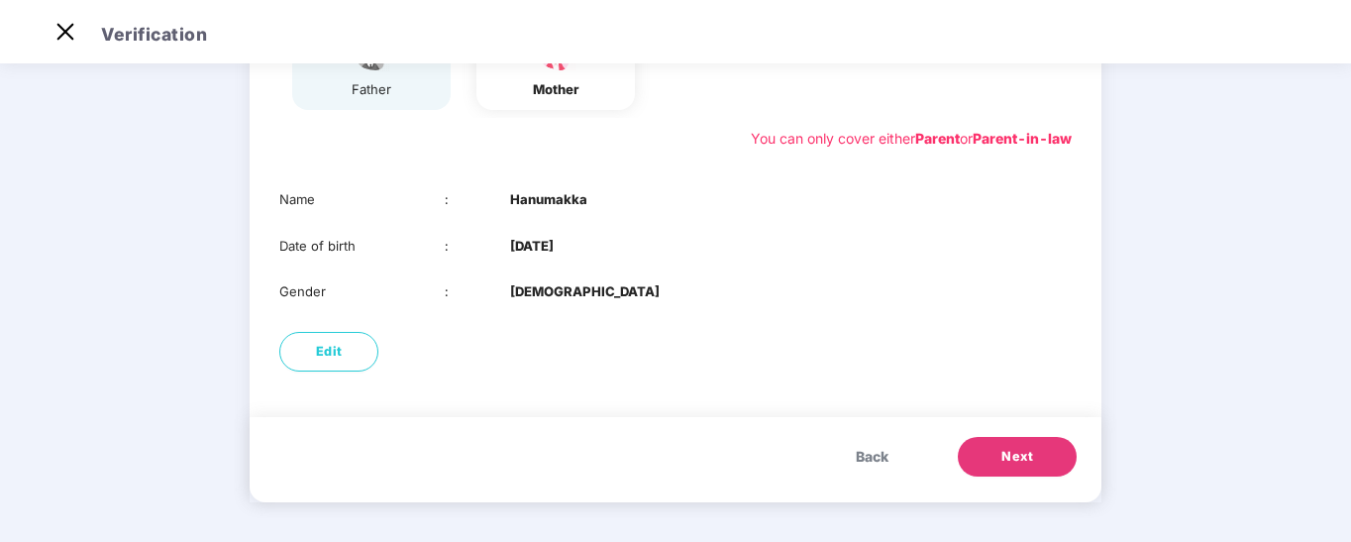
click at [1046, 460] on button "Next" at bounding box center [1017, 457] width 119 height 40
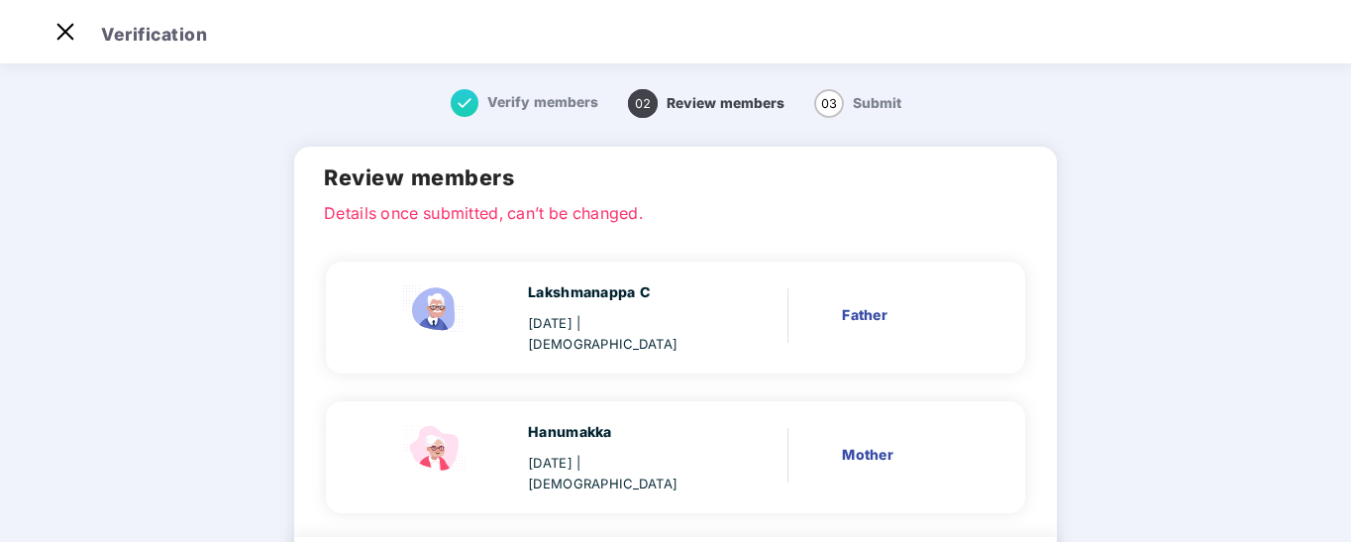
scroll to position [129, 0]
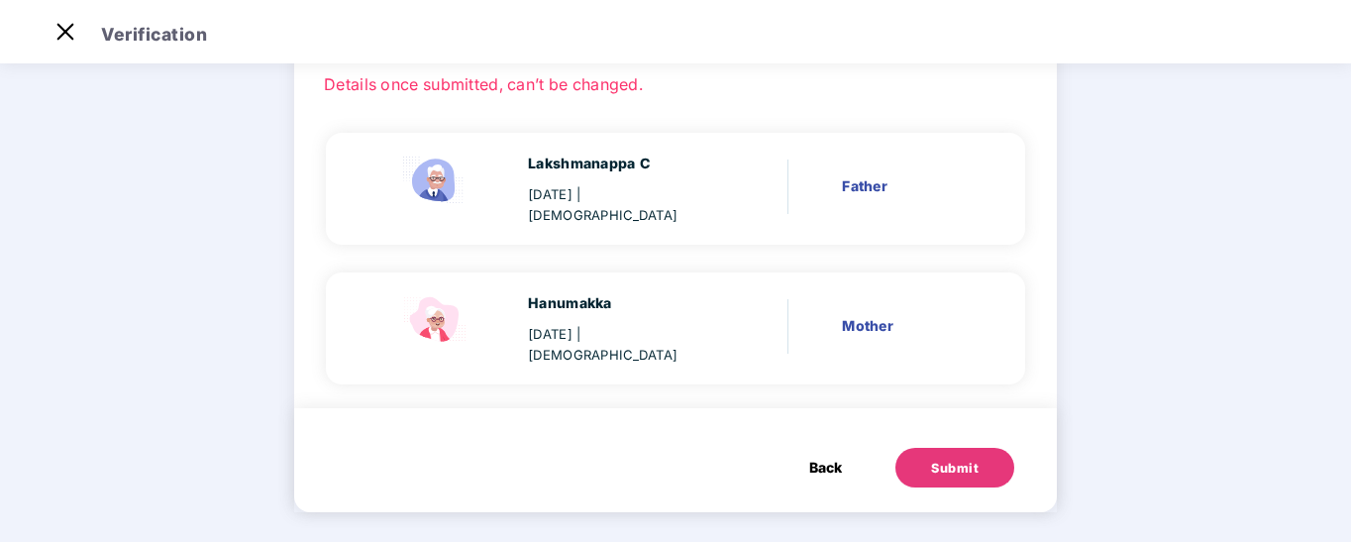
click at [962, 463] on div "Submit" at bounding box center [955, 469] width 48 height 20
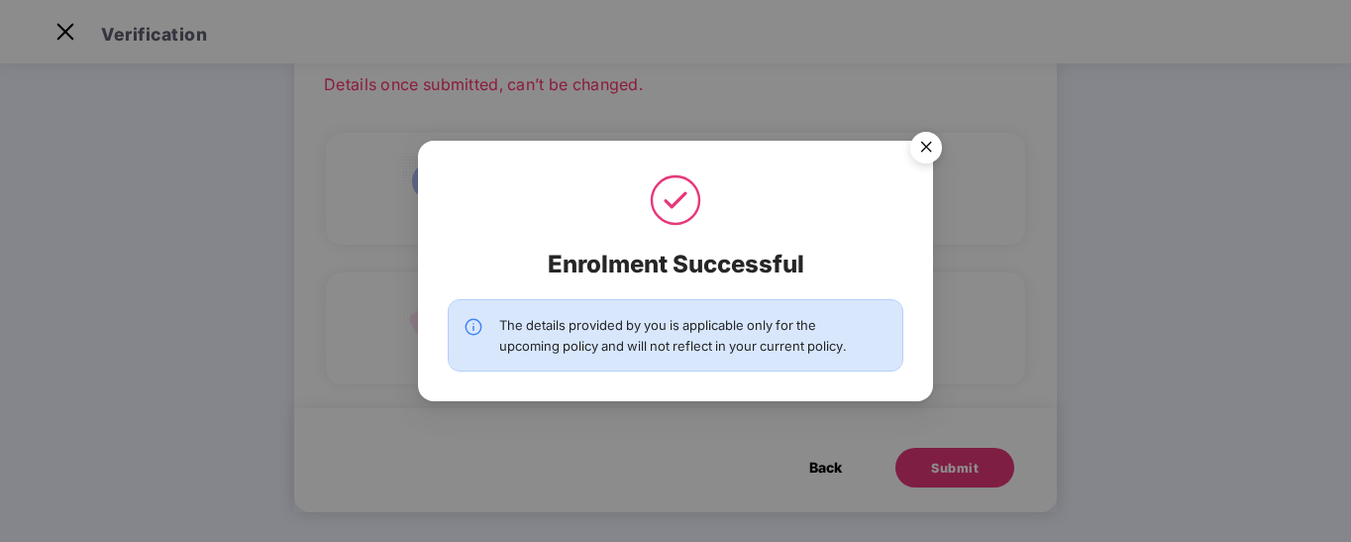
click at [925, 151] on img "Close" at bounding box center [925, 150] width 55 height 55
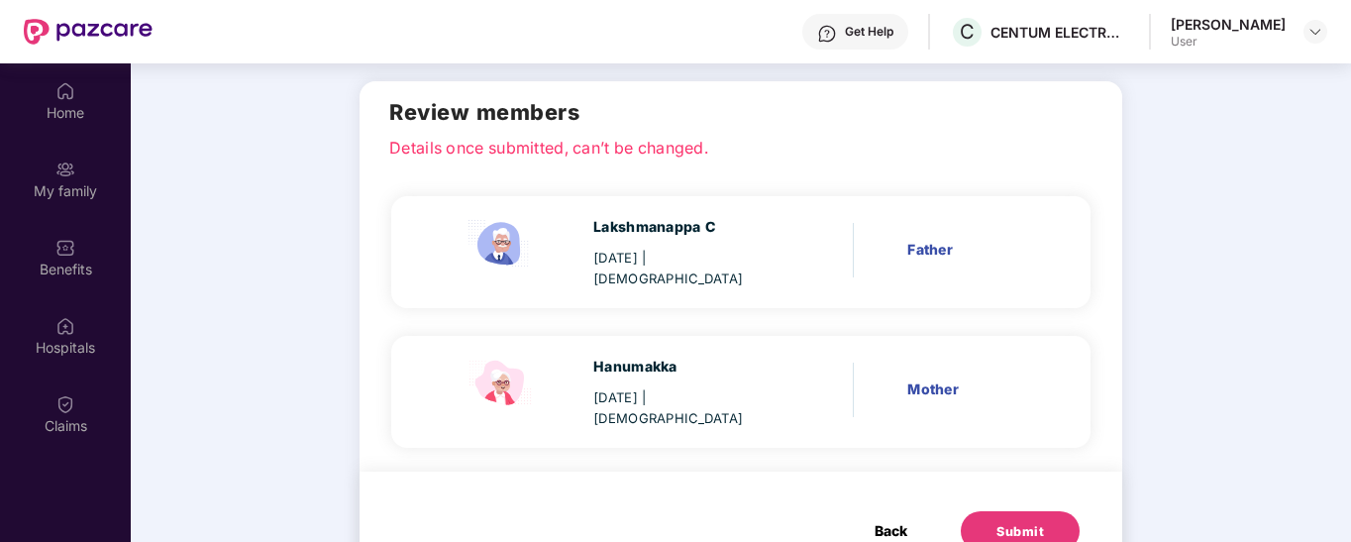
scroll to position [111, 0]
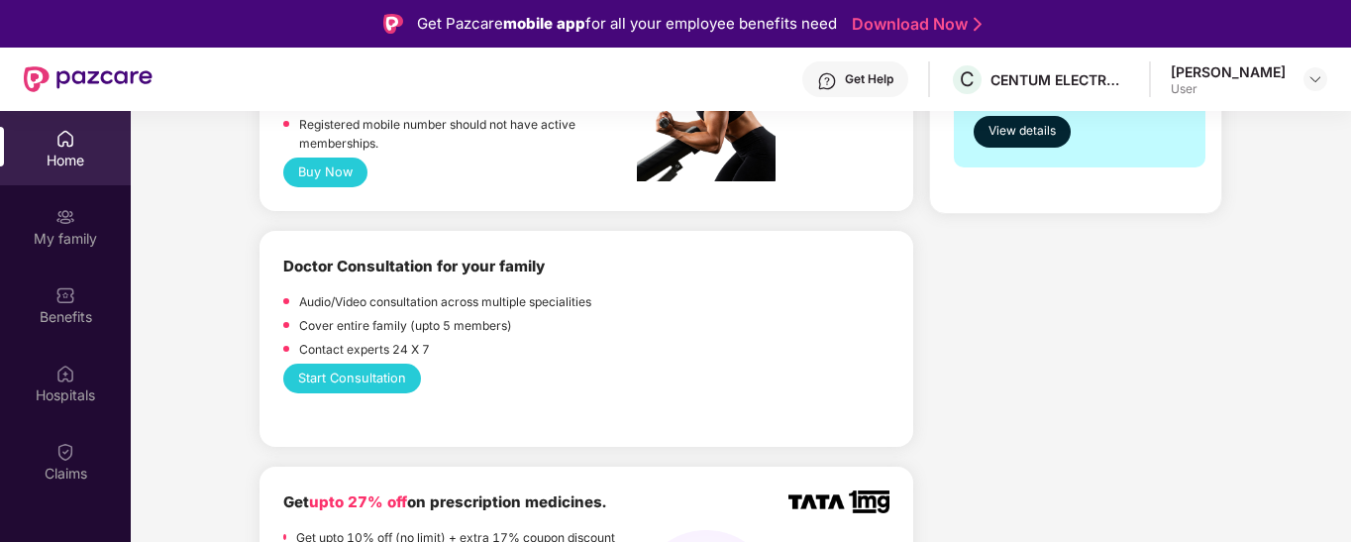
scroll to position [855, 0]
